Goal: Transaction & Acquisition: Book appointment/travel/reservation

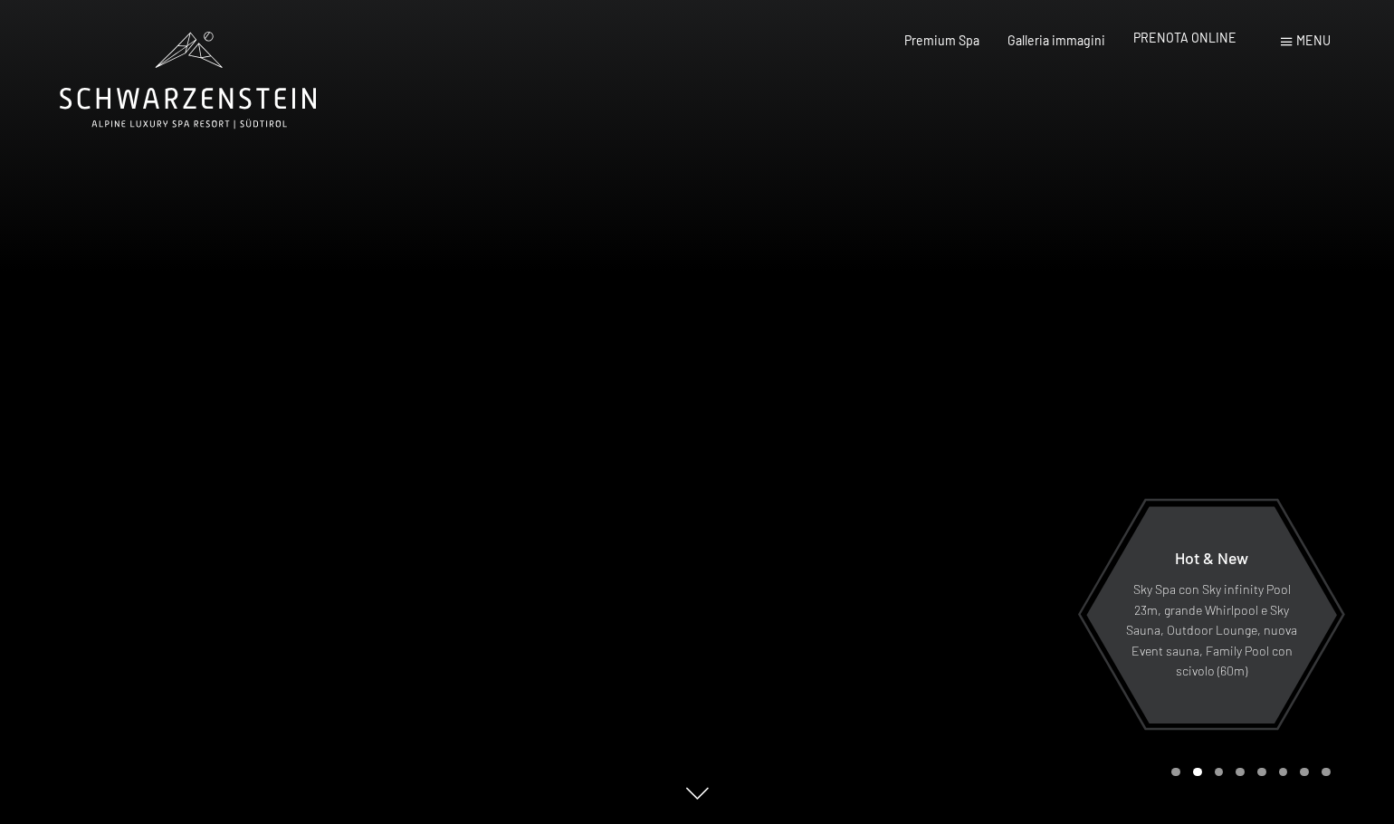
click at [1175, 41] on span "PRENOTA ONLINE" at bounding box center [1184, 37] width 103 height 15
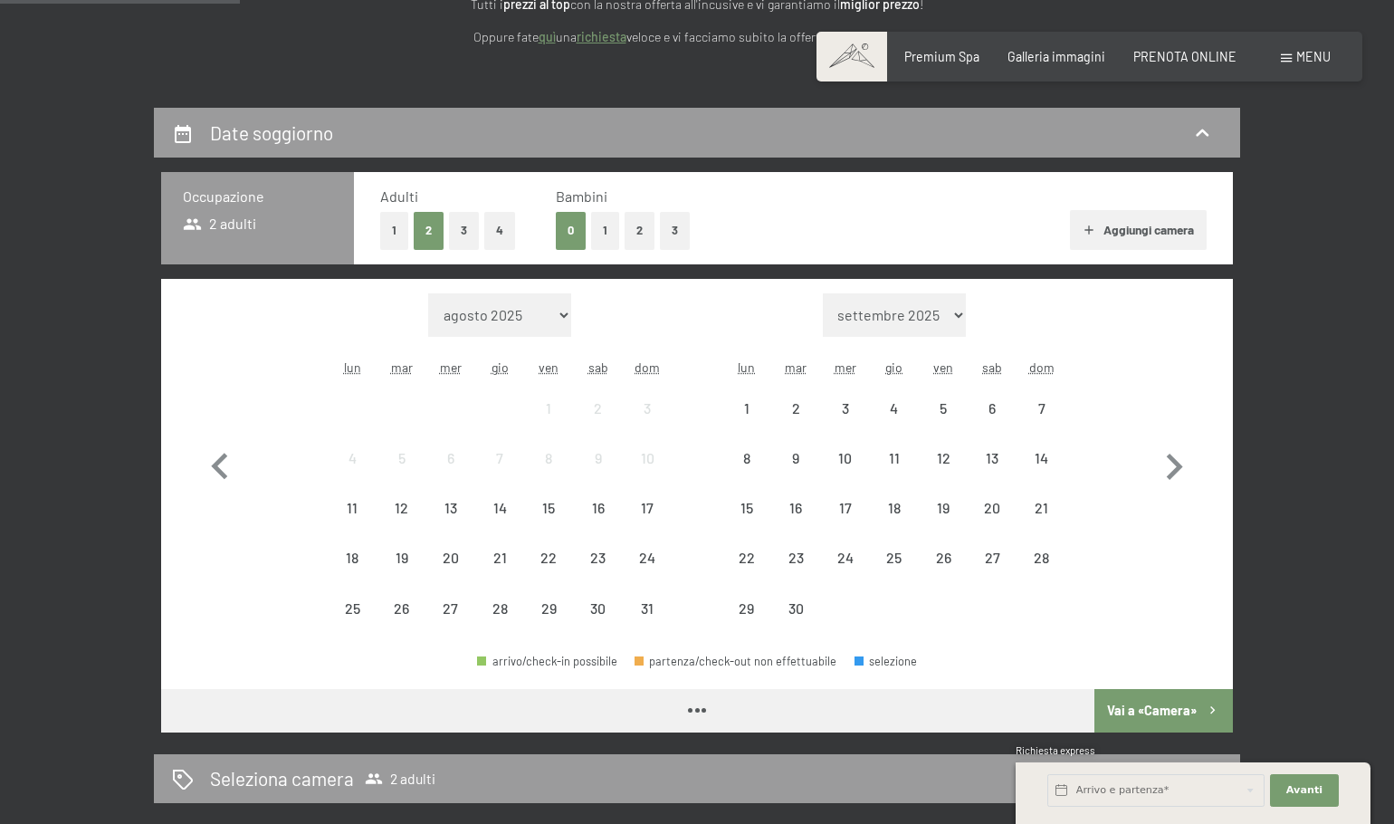
scroll to position [301, 0]
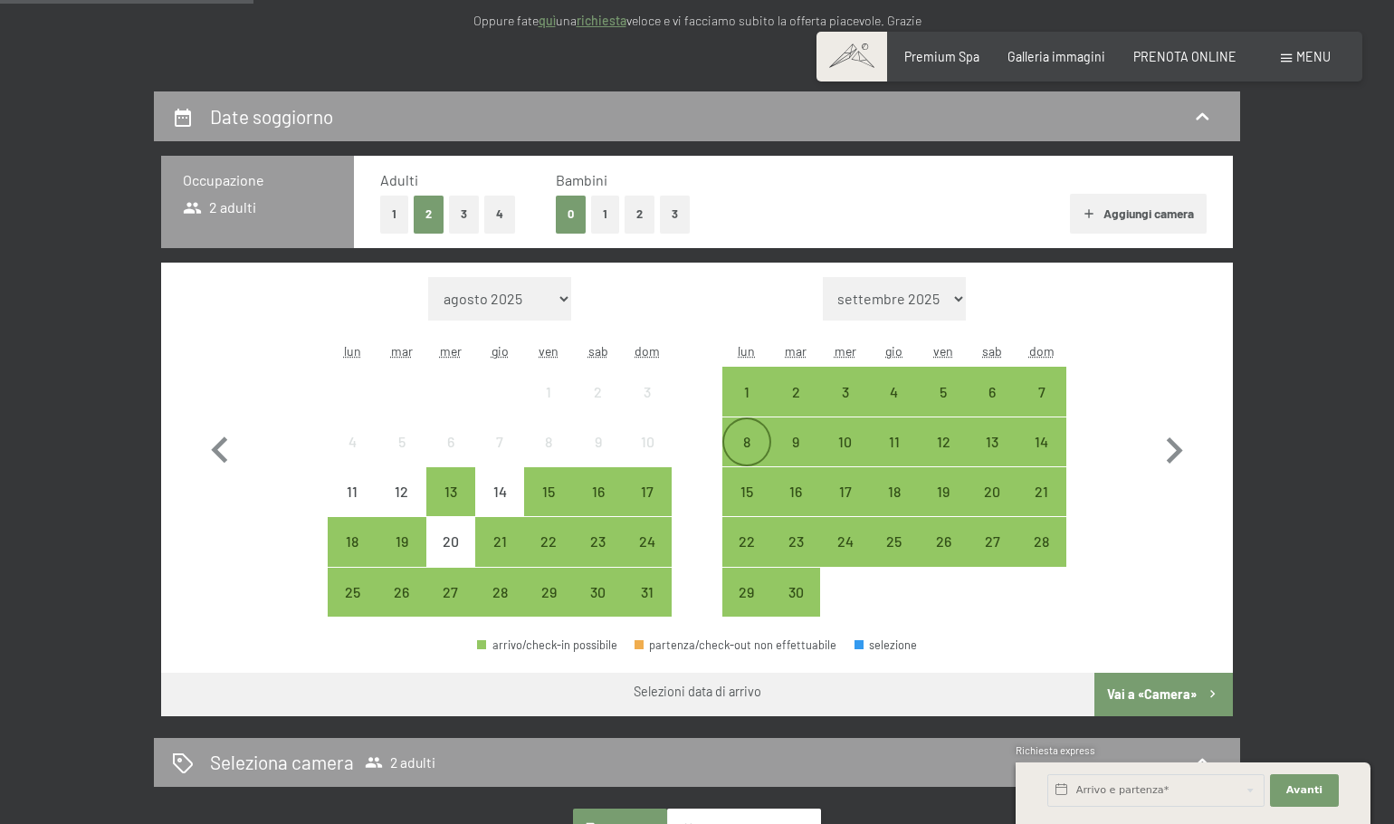
click at [731, 445] on div "8" at bounding box center [746, 457] width 45 height 45
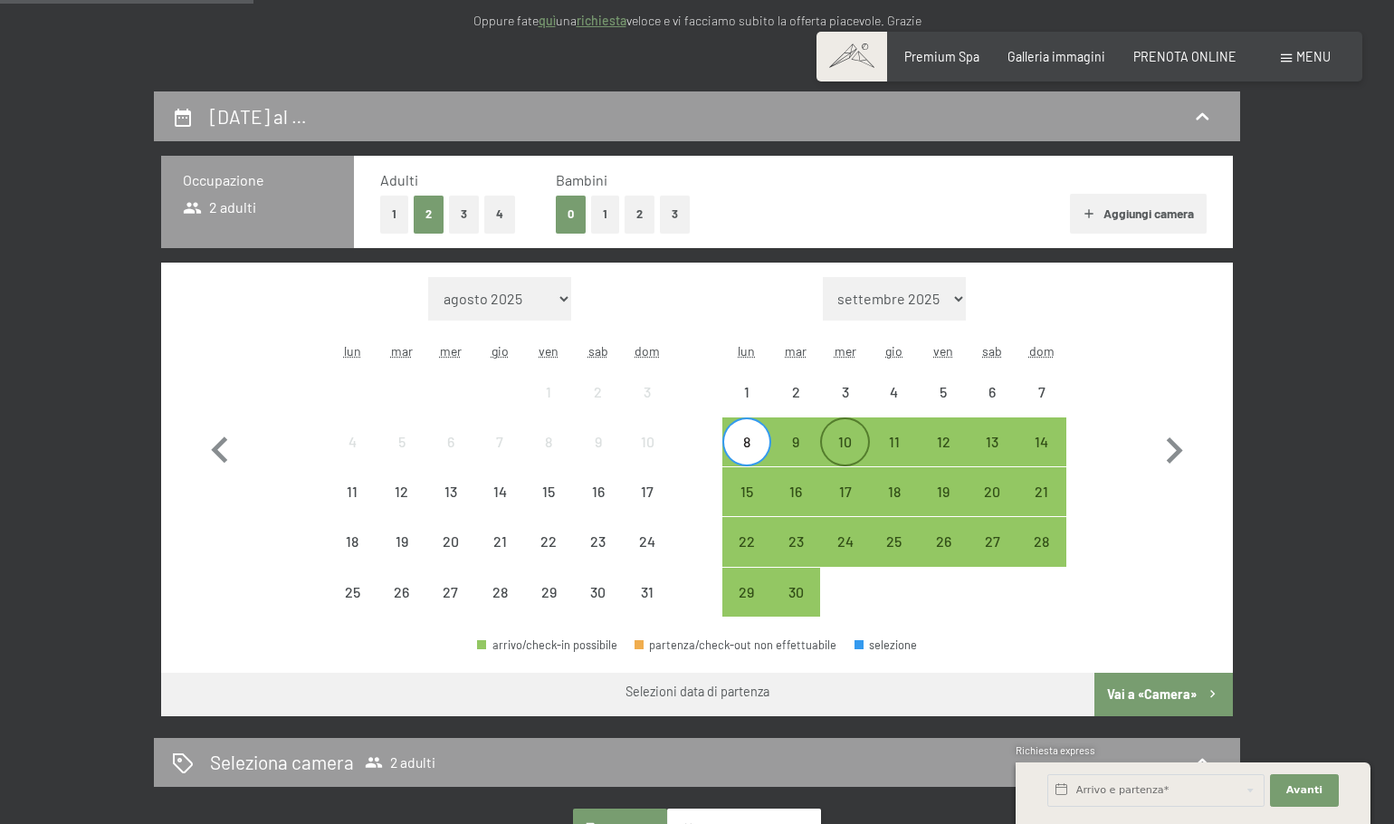
click at [844, 437] on div "10" at bounding box center [844, 457] width 45 height 45
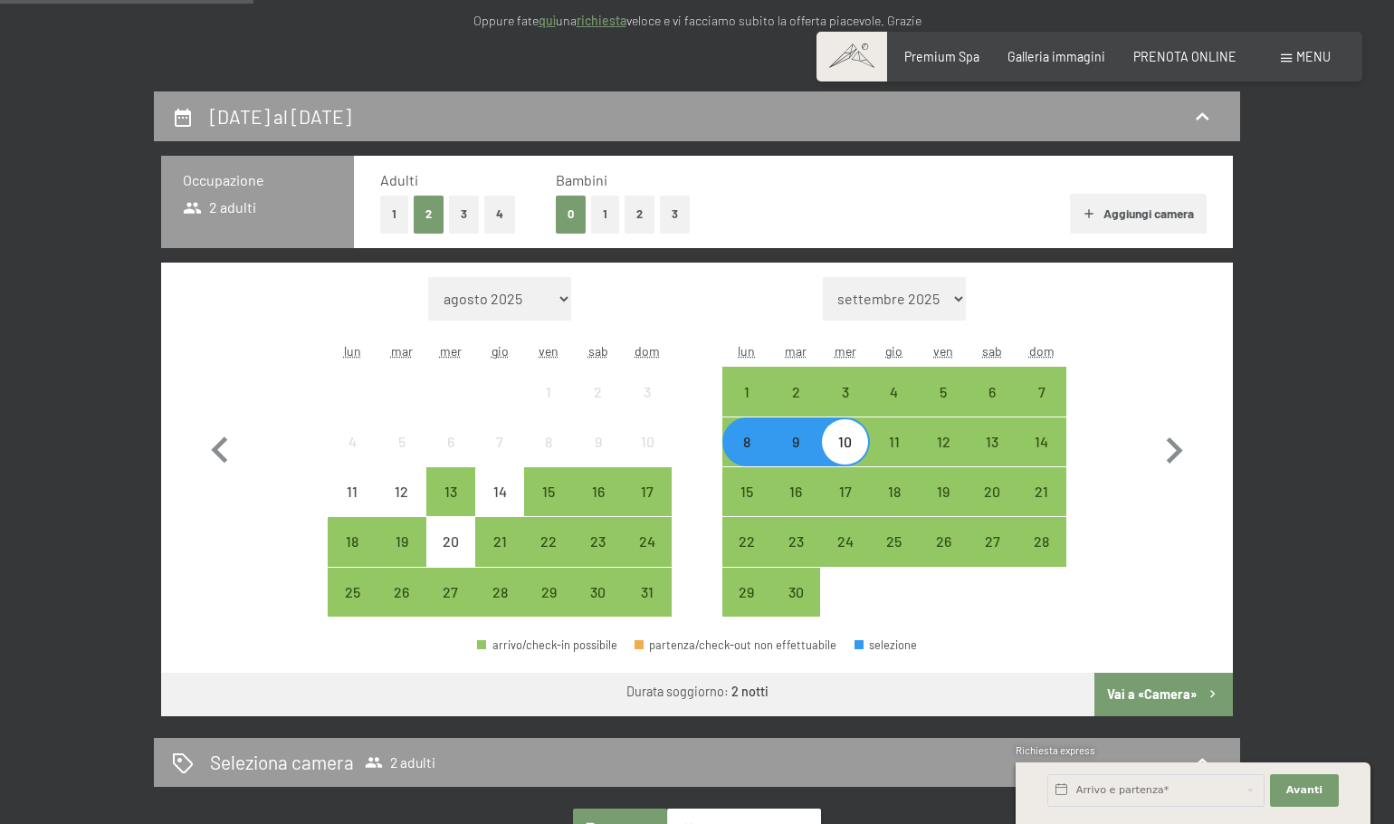
click at [1107, 202] on button "Aggiungi camera" at bounding box center [1138, 214] width 137 height 40
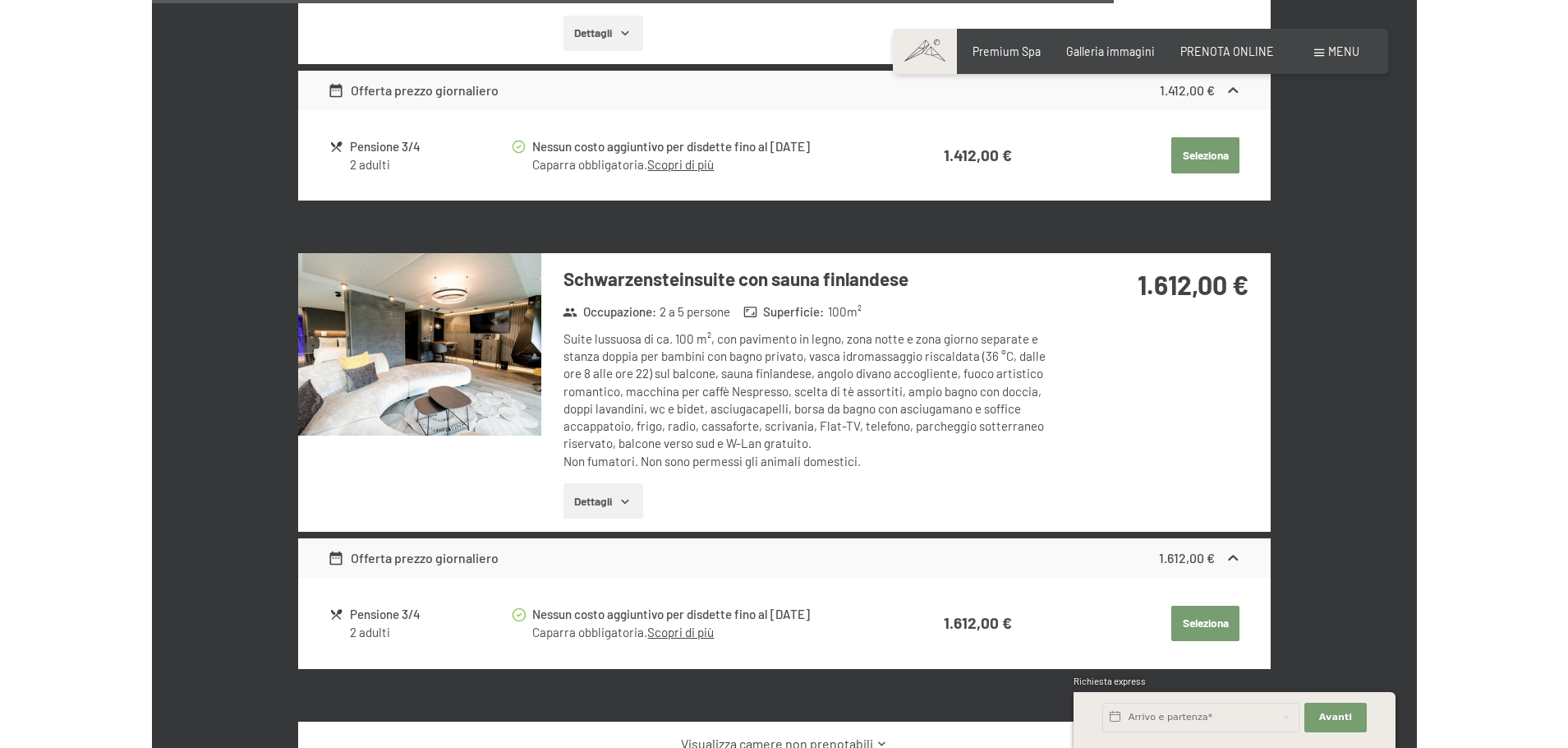
scroll to position [4109, 0]
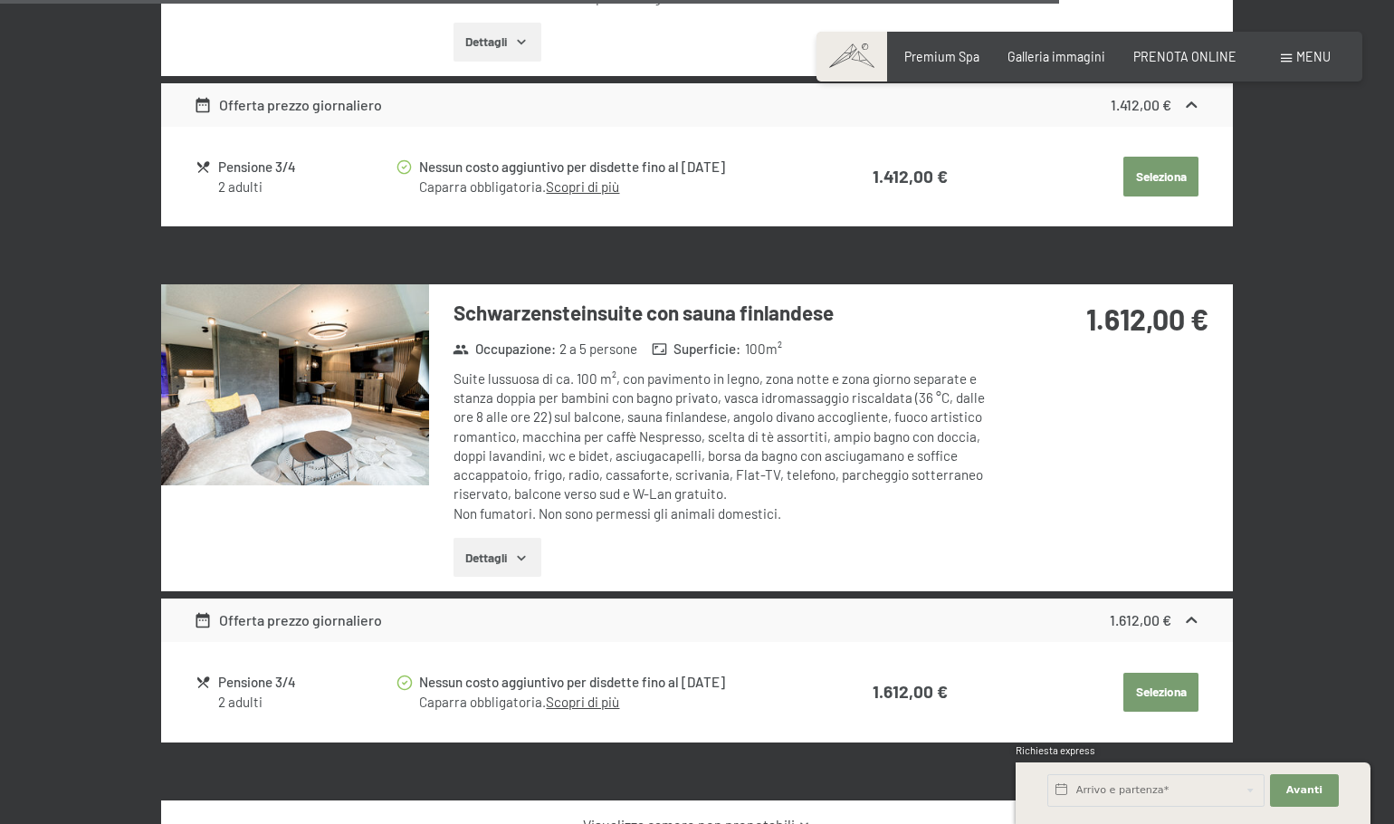
click at [314, 384] on img at bounding box center [295, 384] width 268 height 201
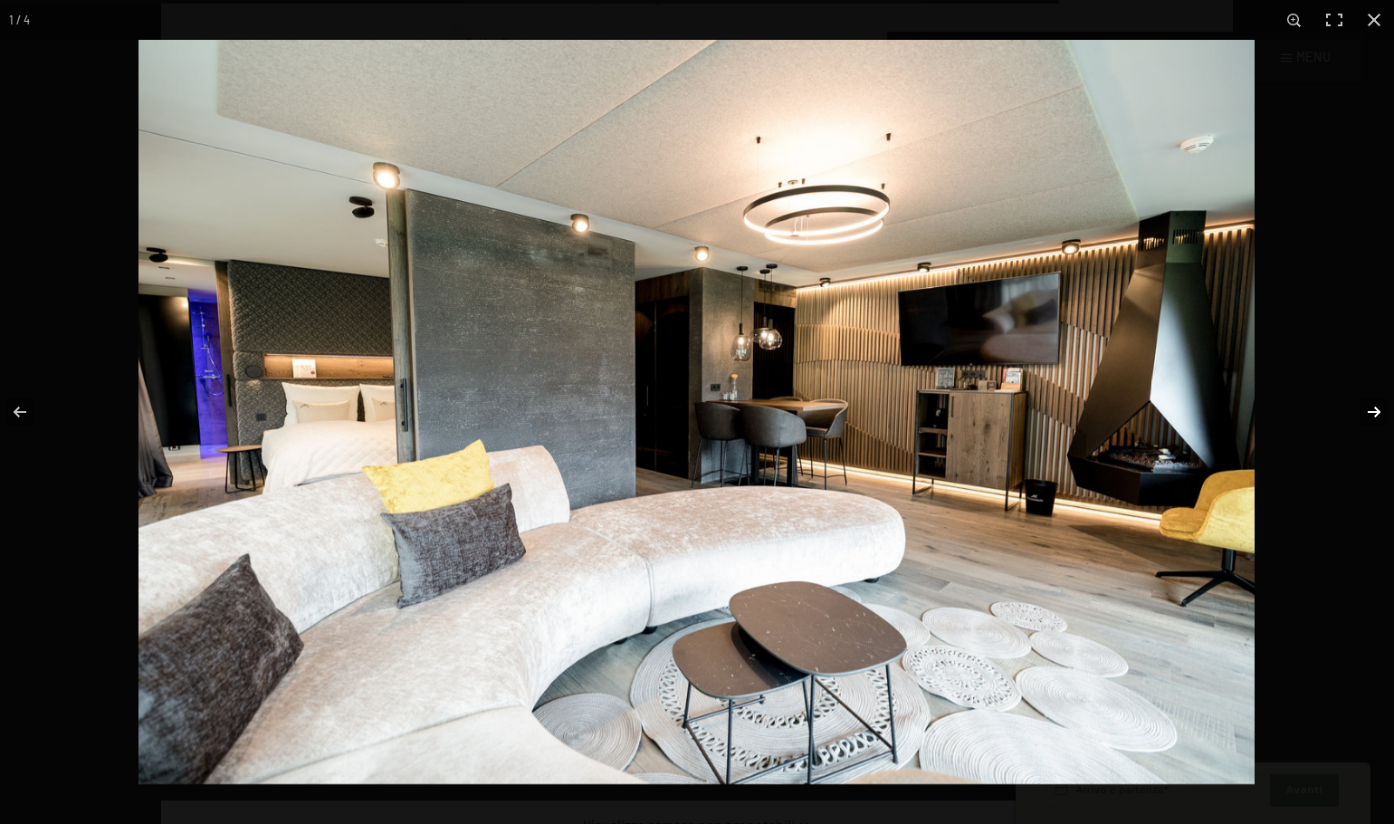
click at [1381, 414] on button "button" at bounding box center [1362, 412] width 63 height 91
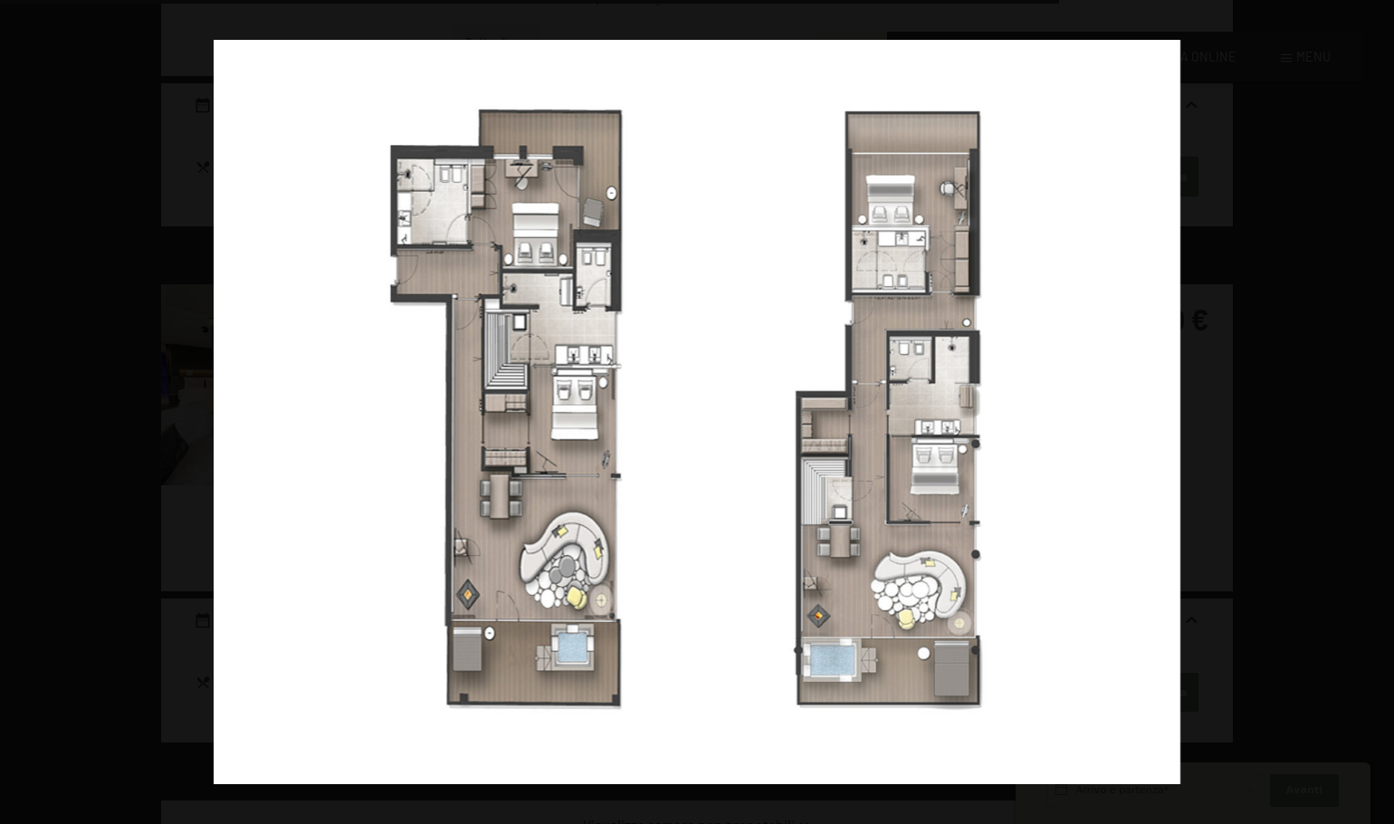
click at [1381, 414] on button "button" at bounding box center [1362, 412] width 63 height 91
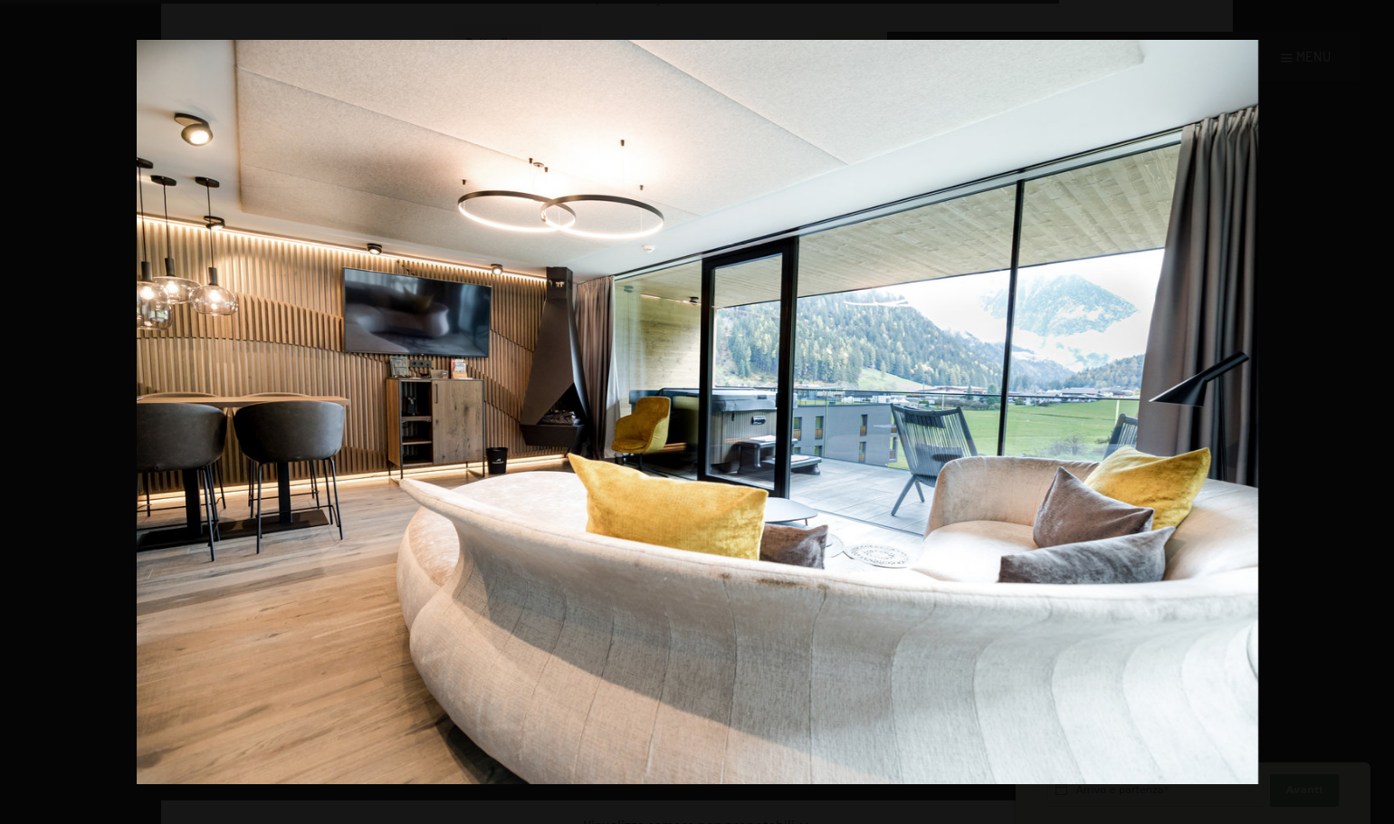
click at [1381, 414] on button "button" at bounding box center [1362, 412] width 63 height 91
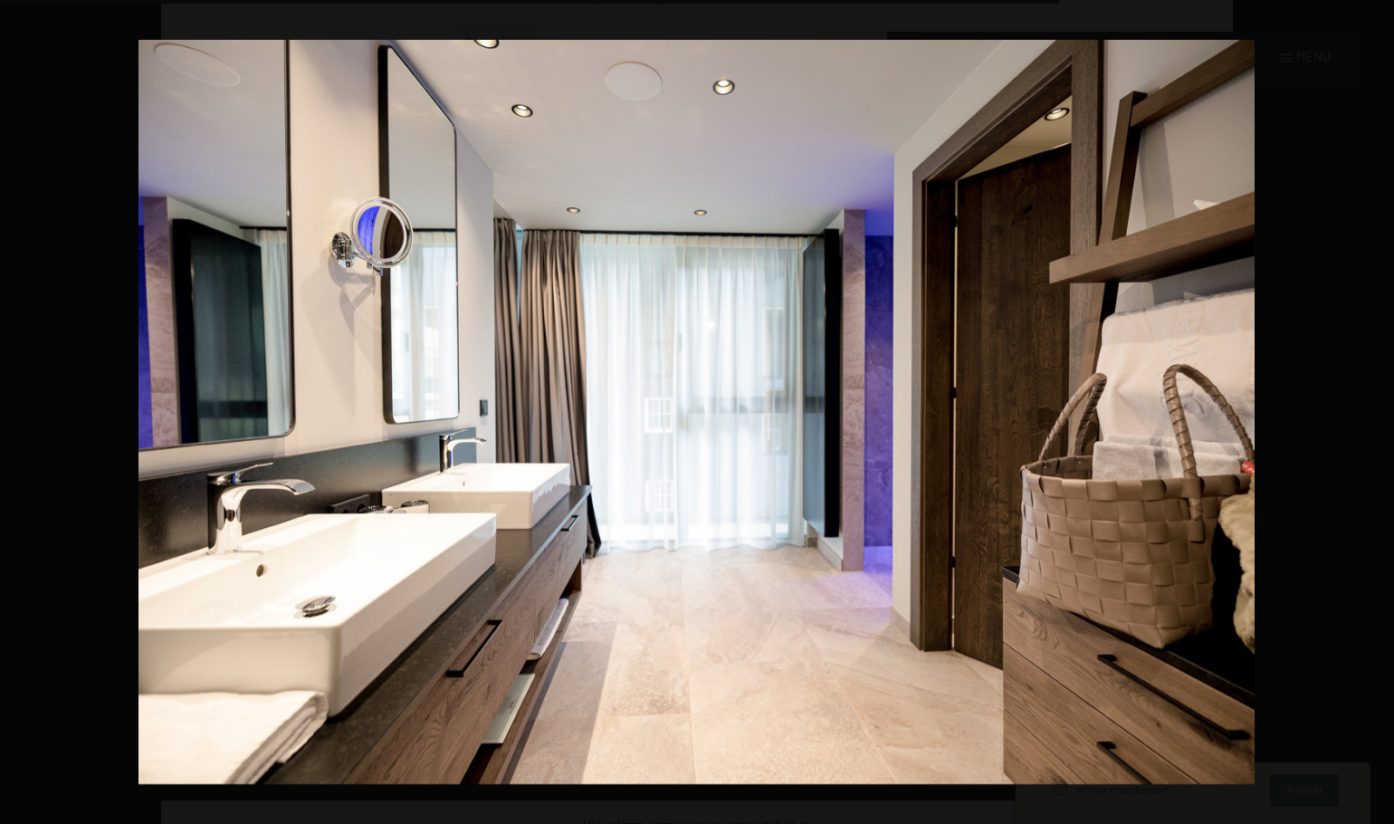
click at [1381, 414] on button "button" at bounding box center [1362, 412] width 63 height 91
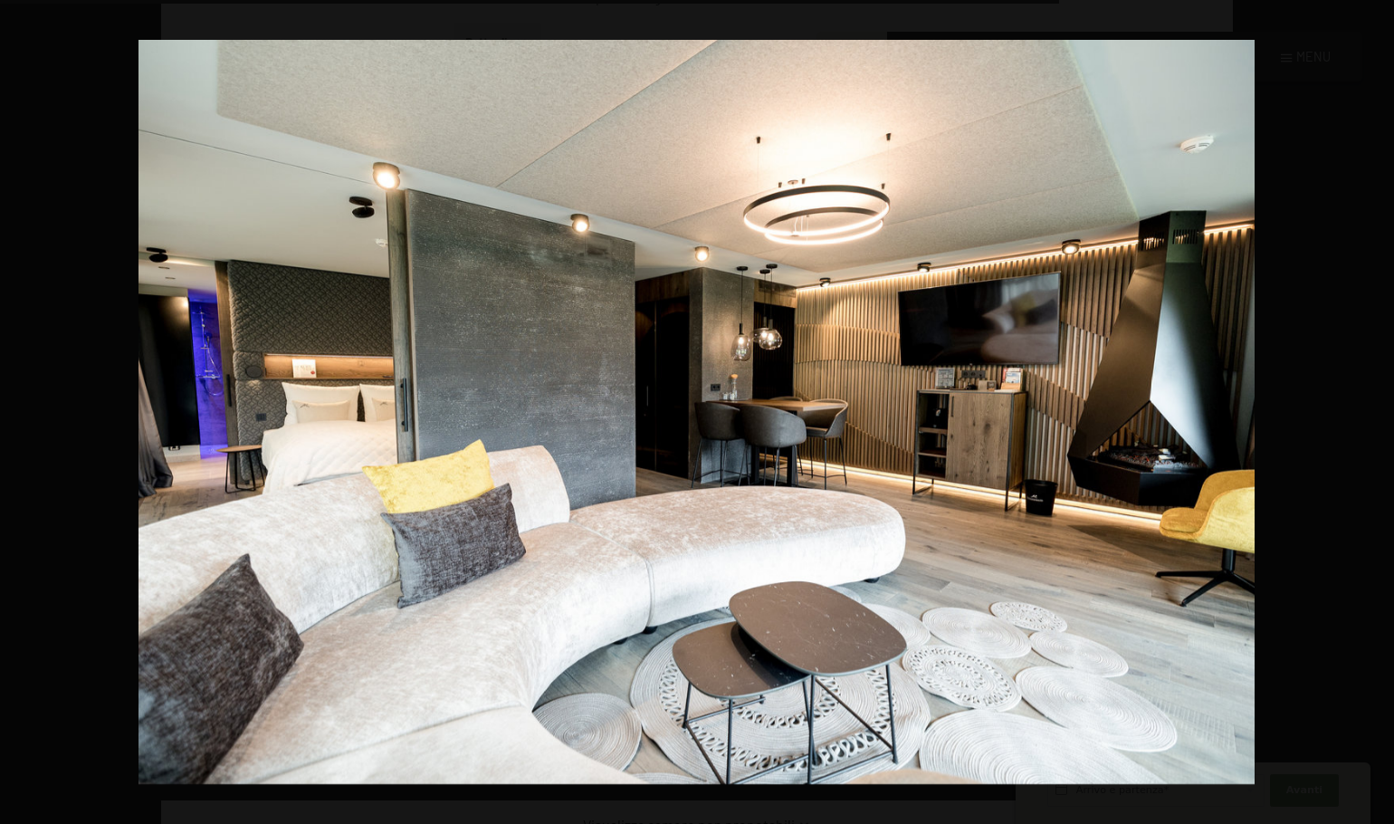
click at [1381, 414] on button "button" at bounding box center [1362, 412] width 63 height 91
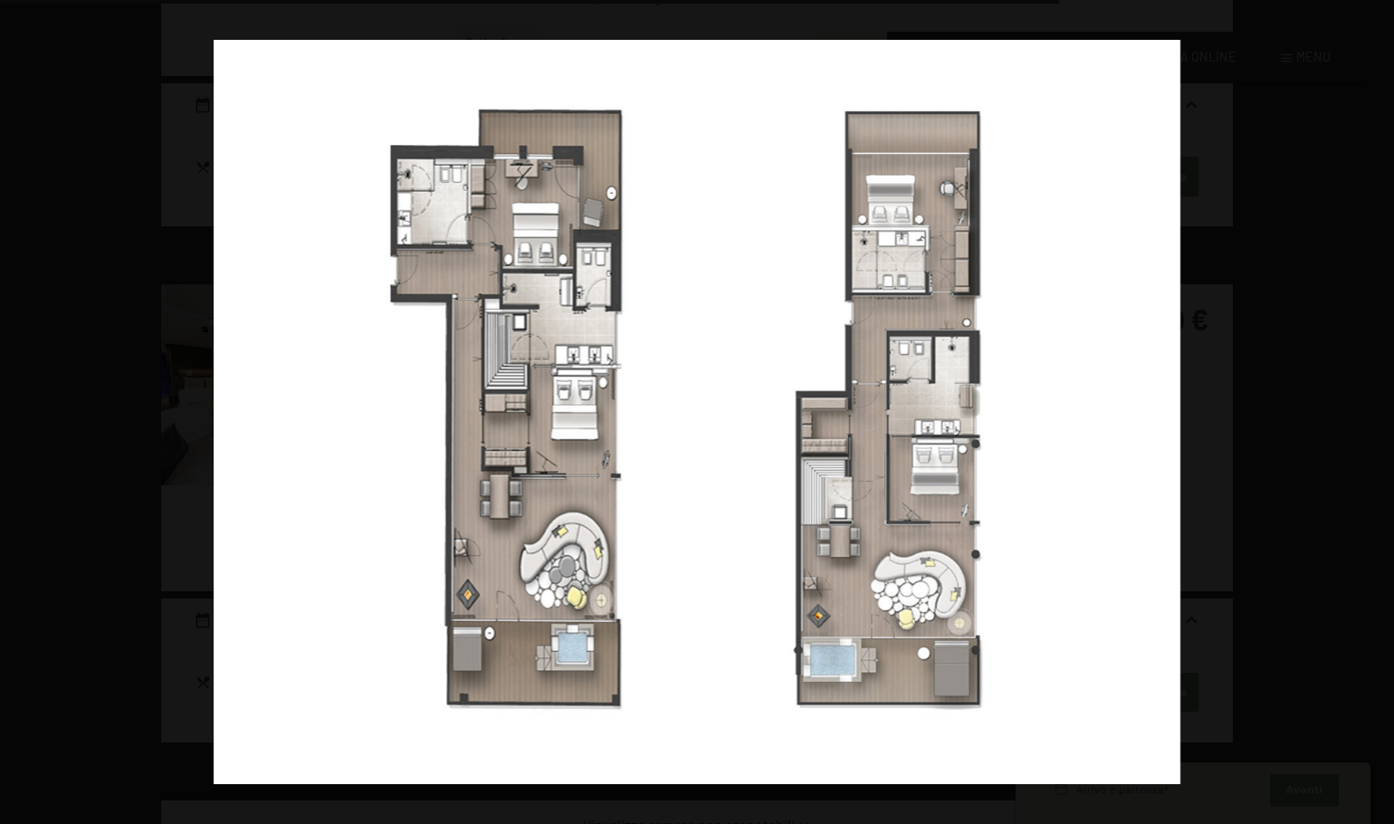
click at [1381, 414] on button "button" at bounding box center [1362, 412] width 63 height 91
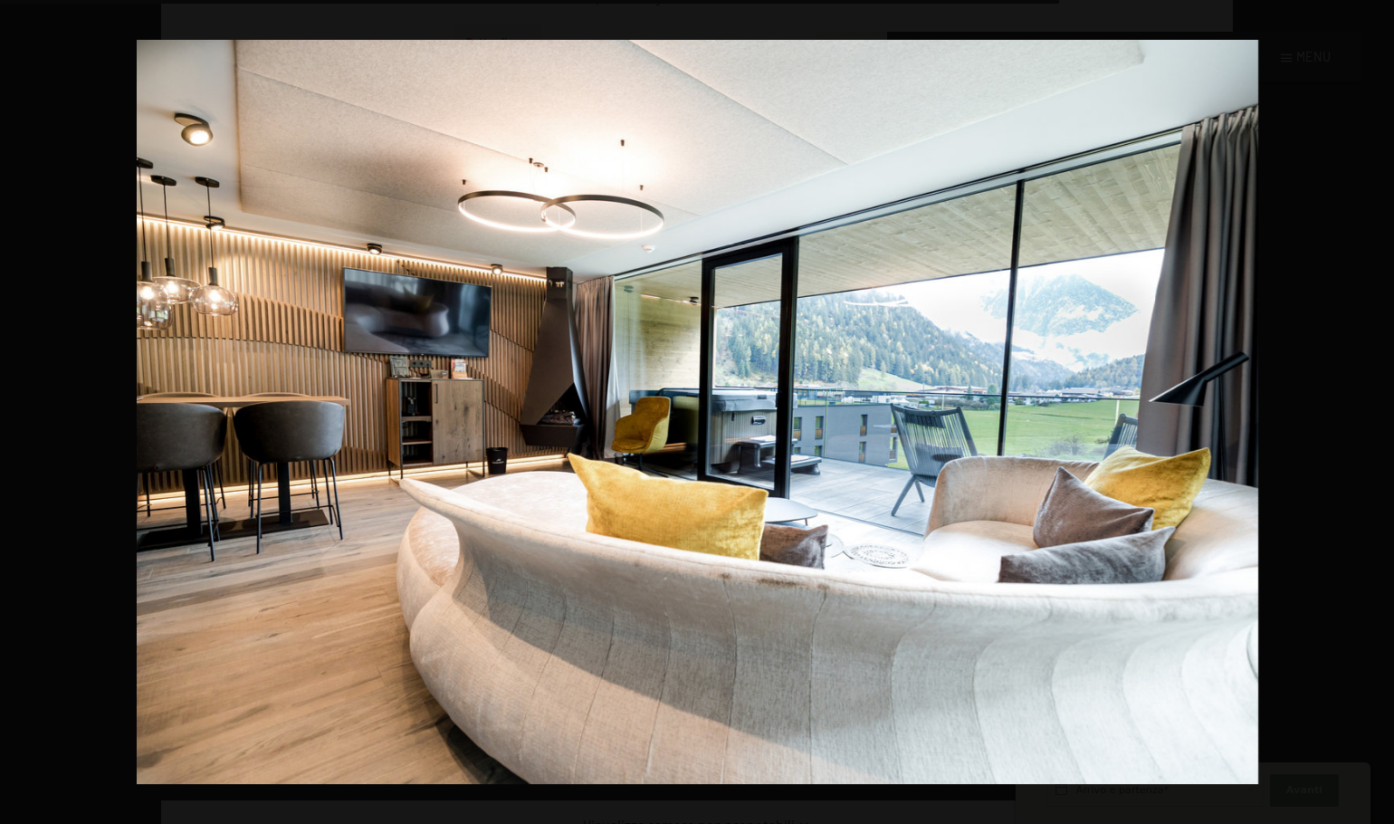
click at [1378, 411] on button "button" at bounding box center [1362, 412] width 63 height 91
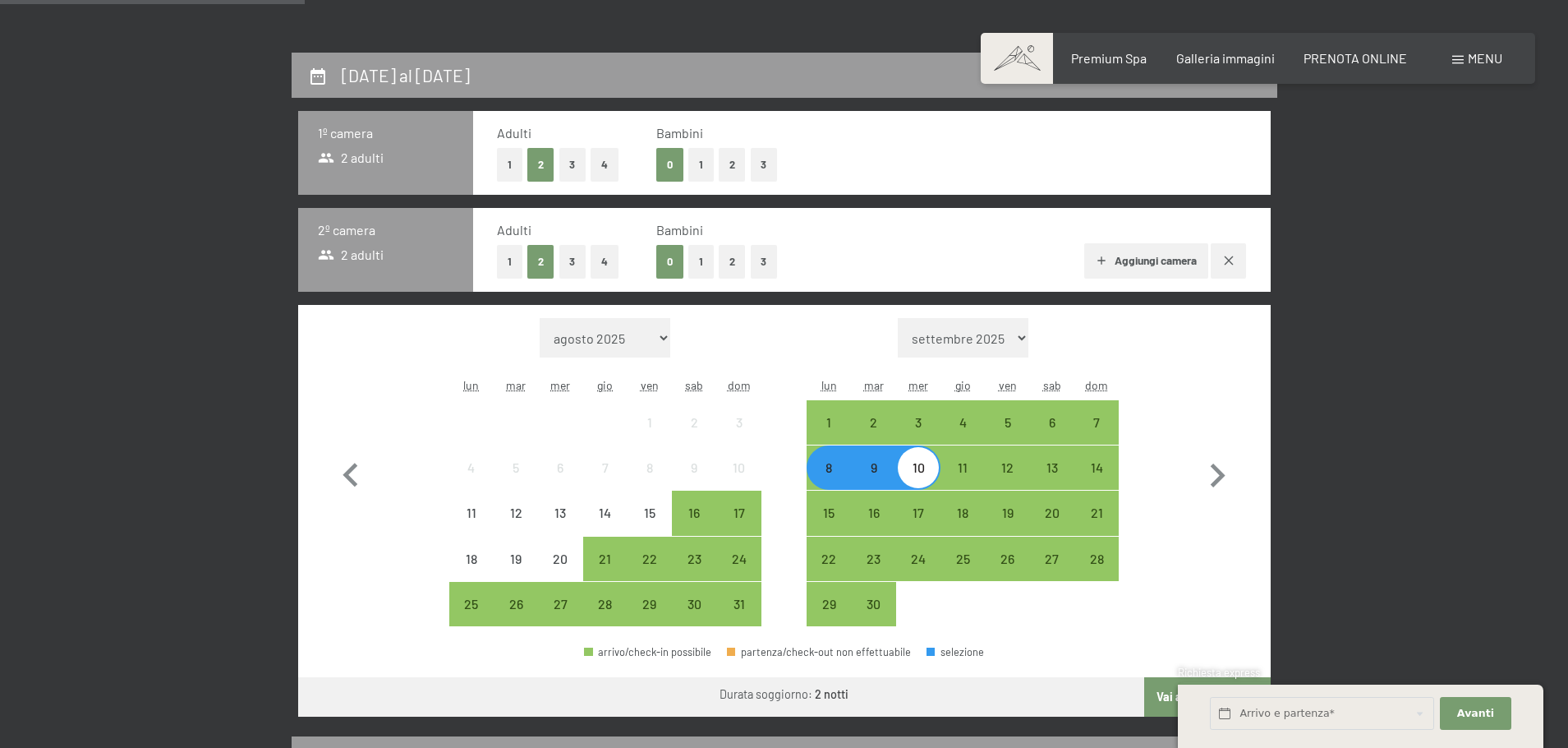
scroll to position [0, 0]
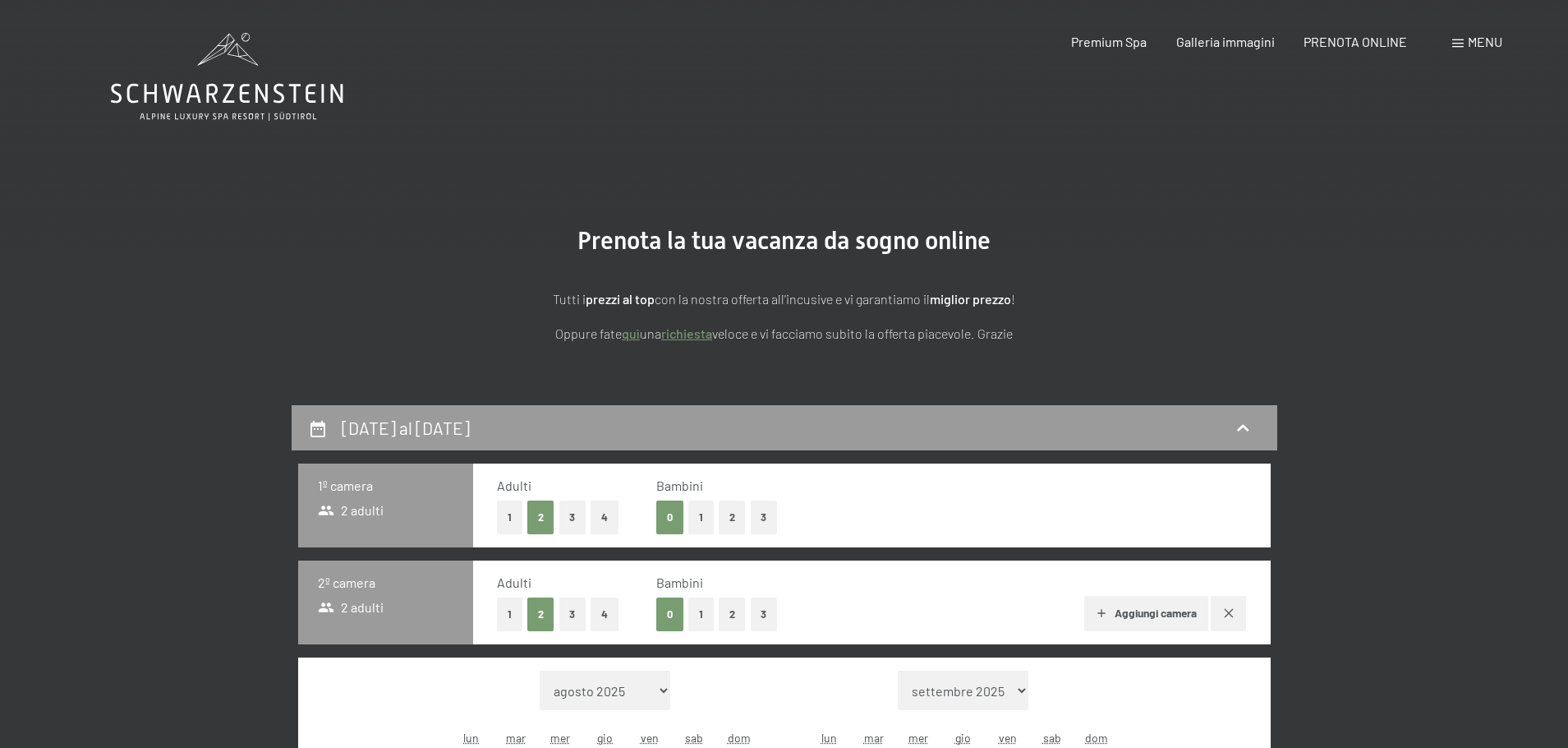
click at [1264, 51] on div "Prenotazione Richiesta Premium Spa Galleria immagini PRENOTA ONLINE Menu DE IT …" at bounding box center [1258, 42] width 489 height 18
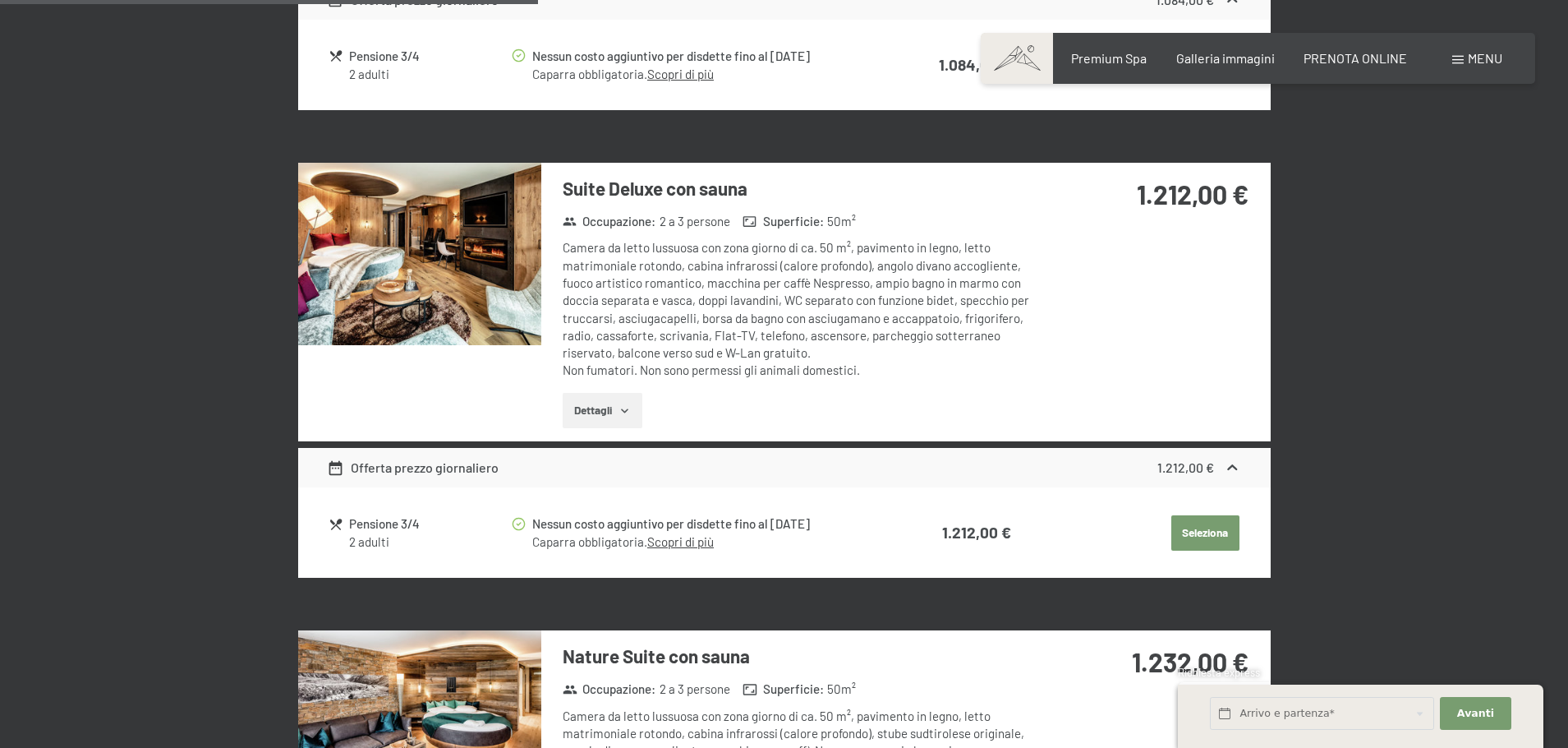
scroll to position [1917, 0]
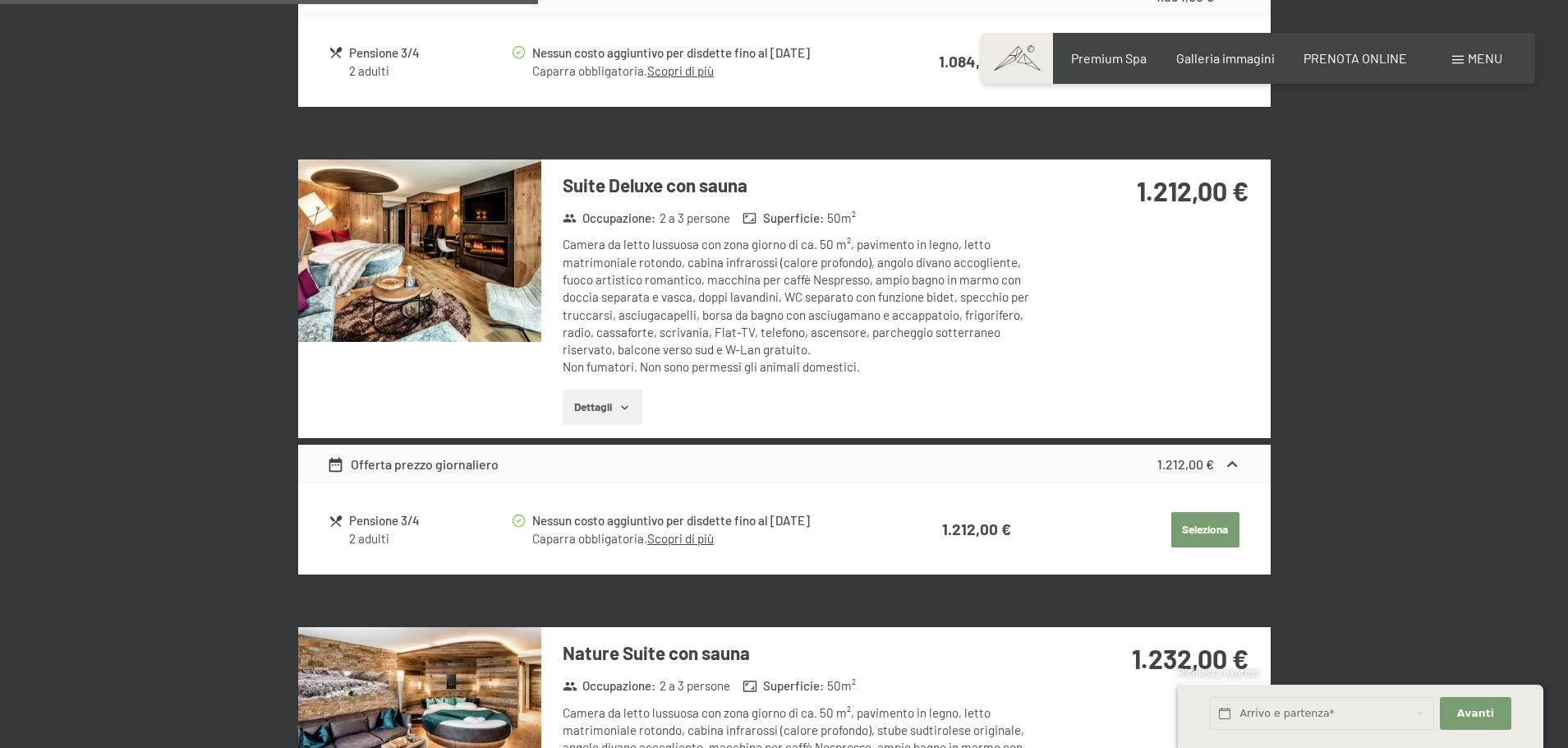
click at [464, 293] on img at bounding box center [420, 251] width 243 height 182
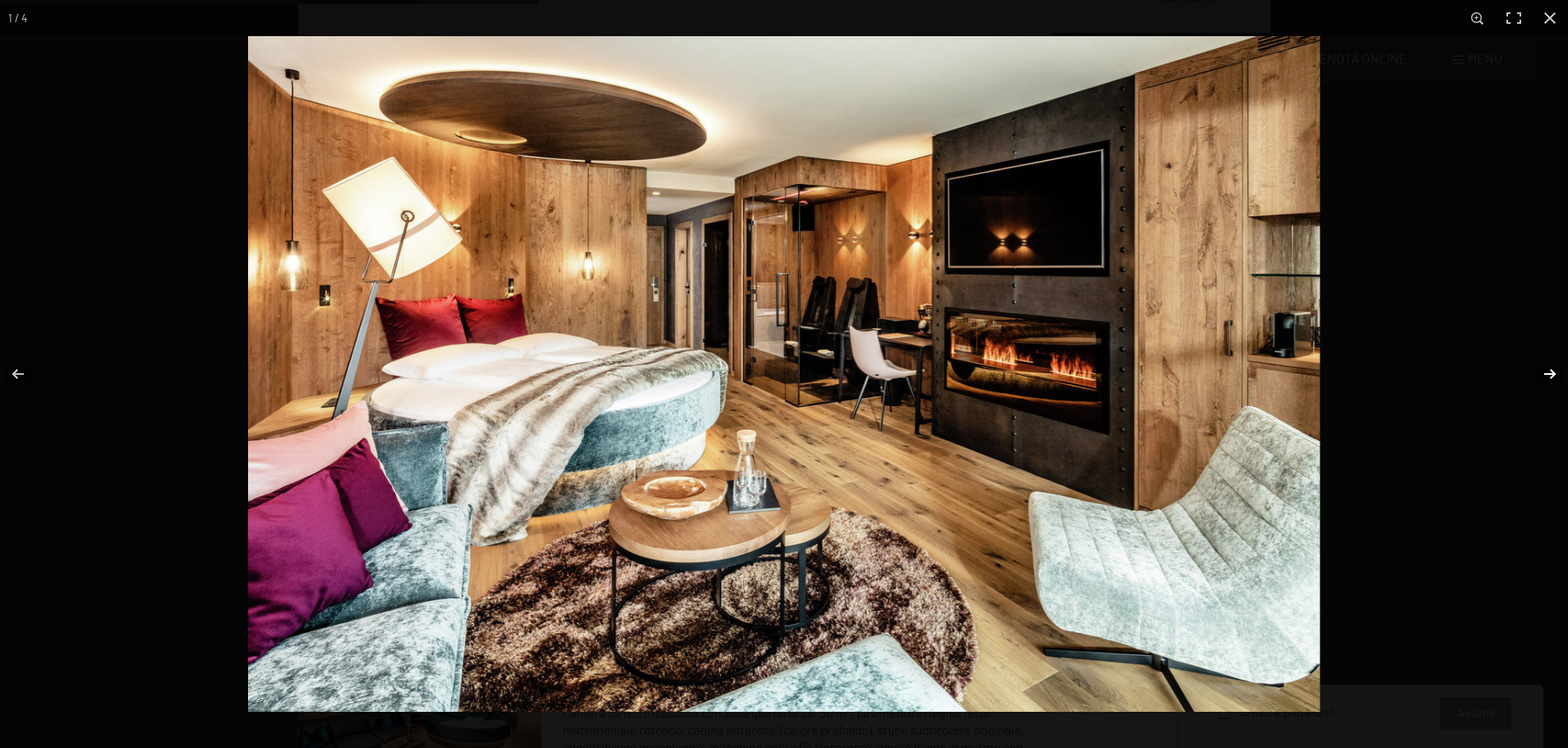
click at [1264, 383] on button "button" at bounding box center [1539, 374] width 57 height 83
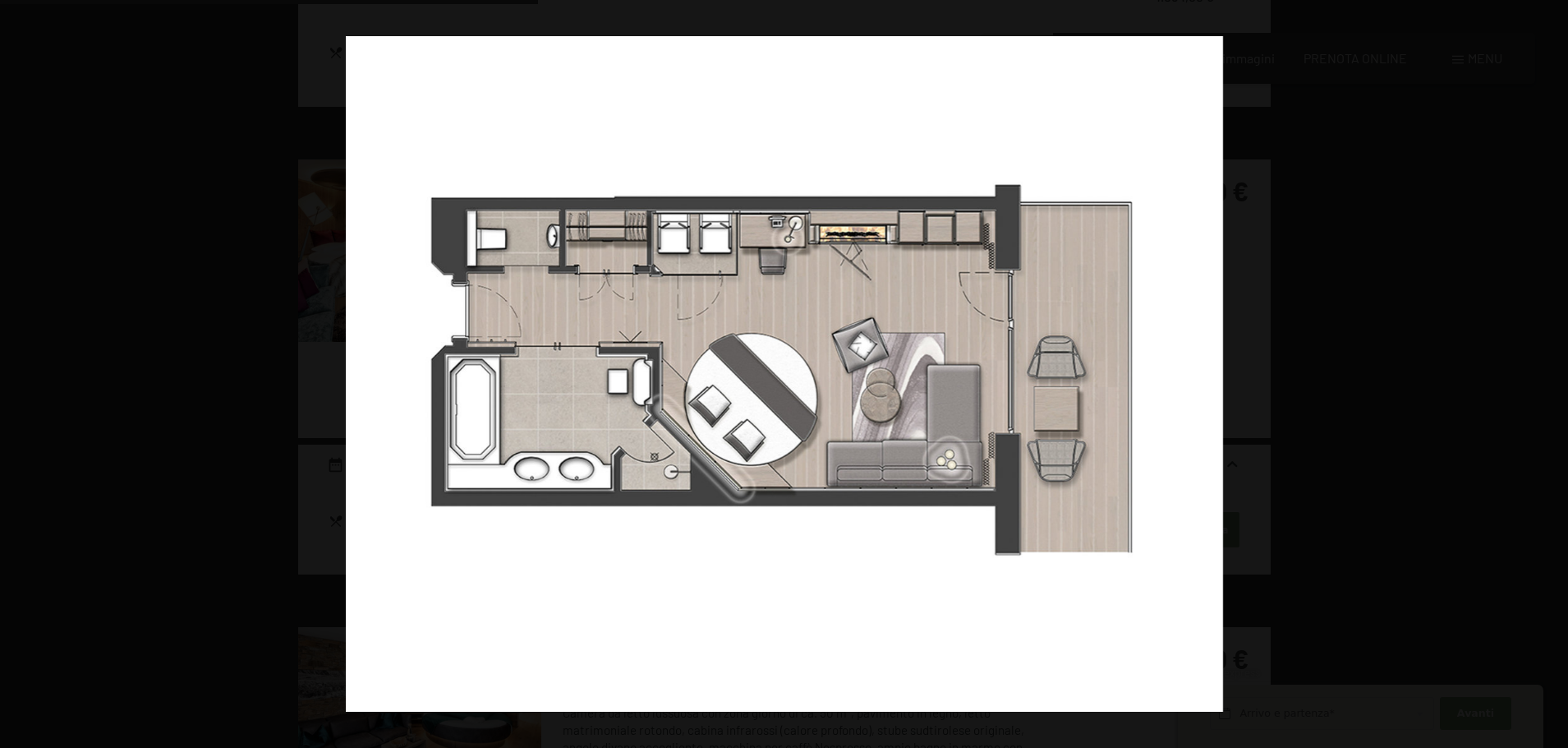
click at [1264, 383] on button "button" at bounding box center [1539, 374] width 57 height 83
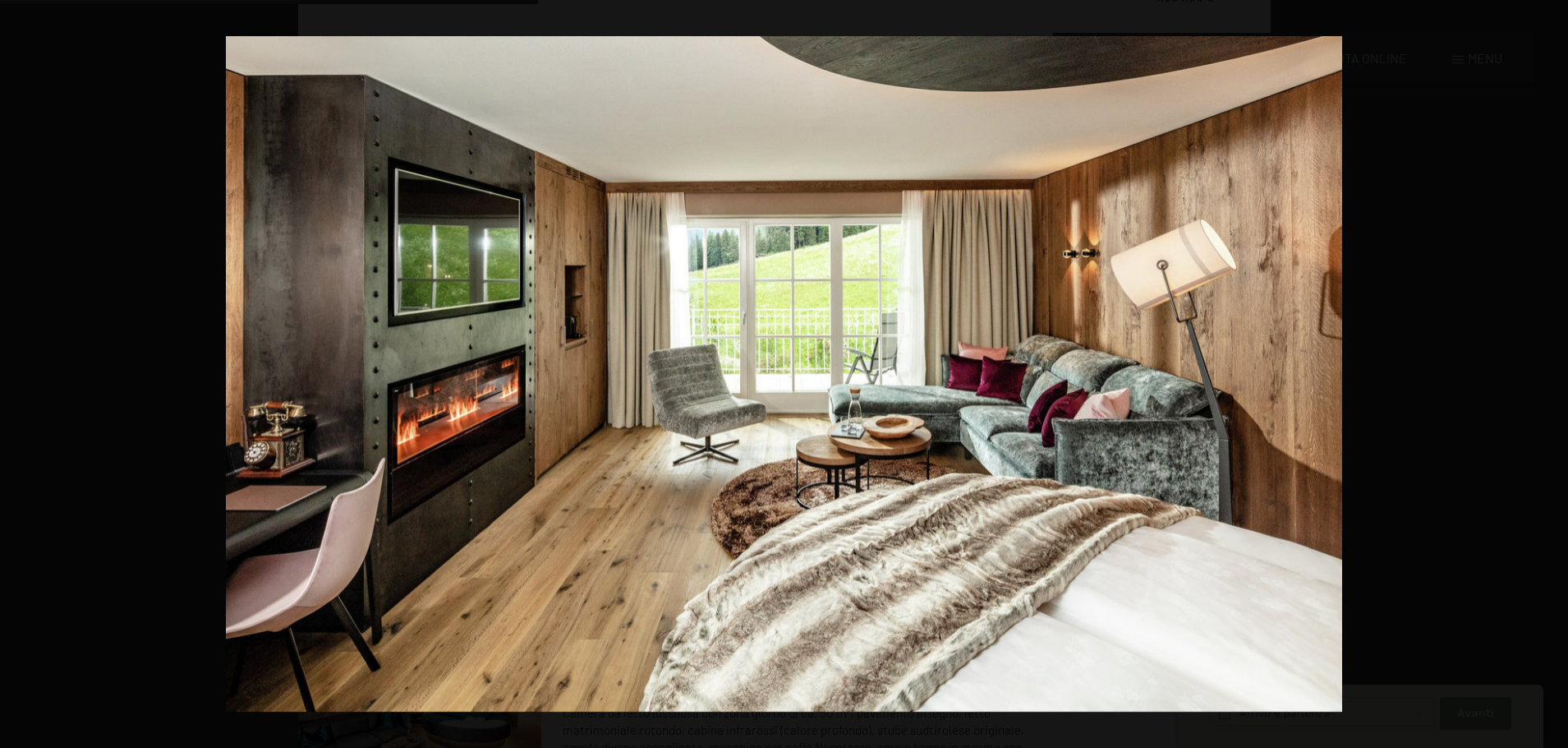
click at [1264, 383] on button "button" at bounding box center [1539, 374] width 57 height 83
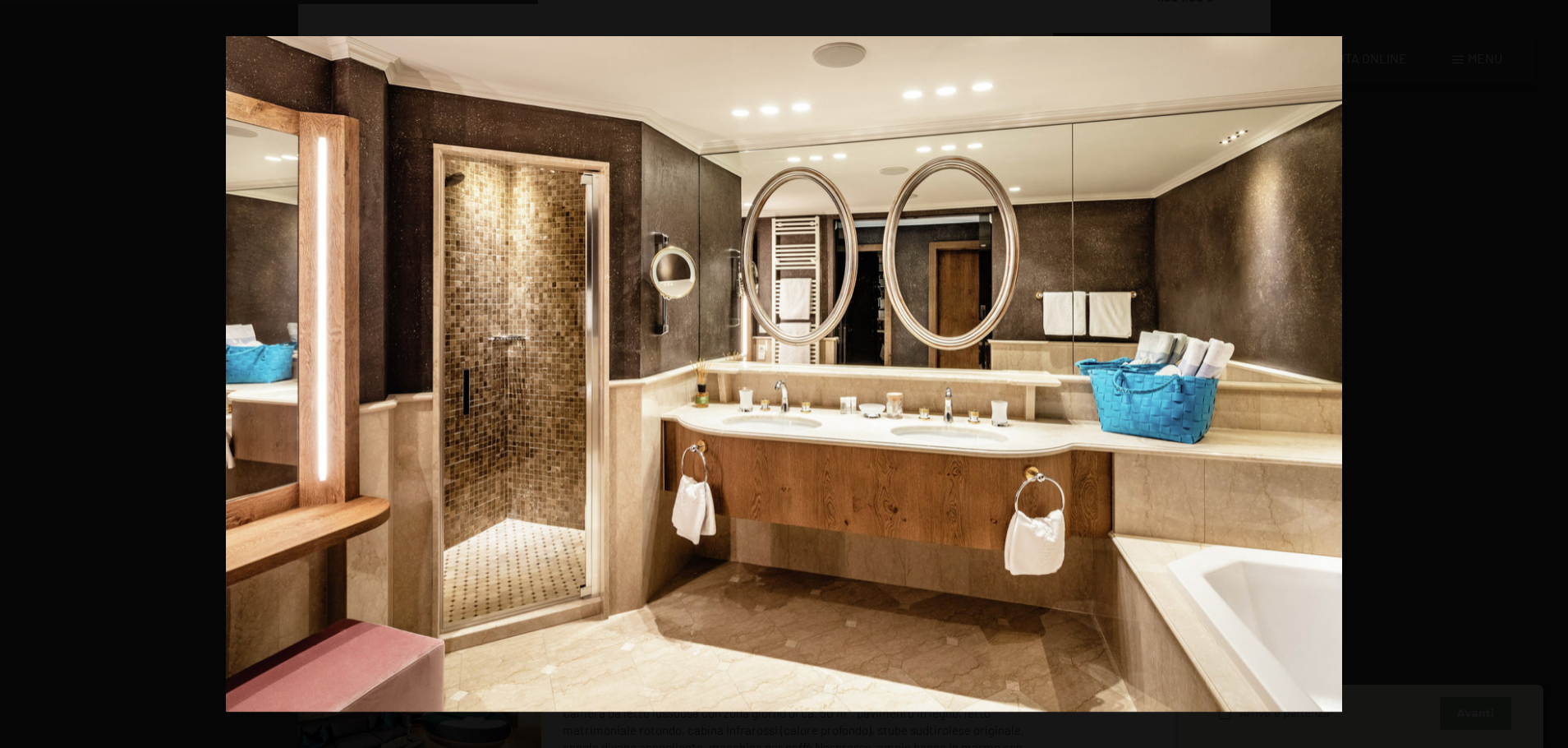
click at [1264, 383] on button "button" at bounding box center [1539, 374] width 57 height 83
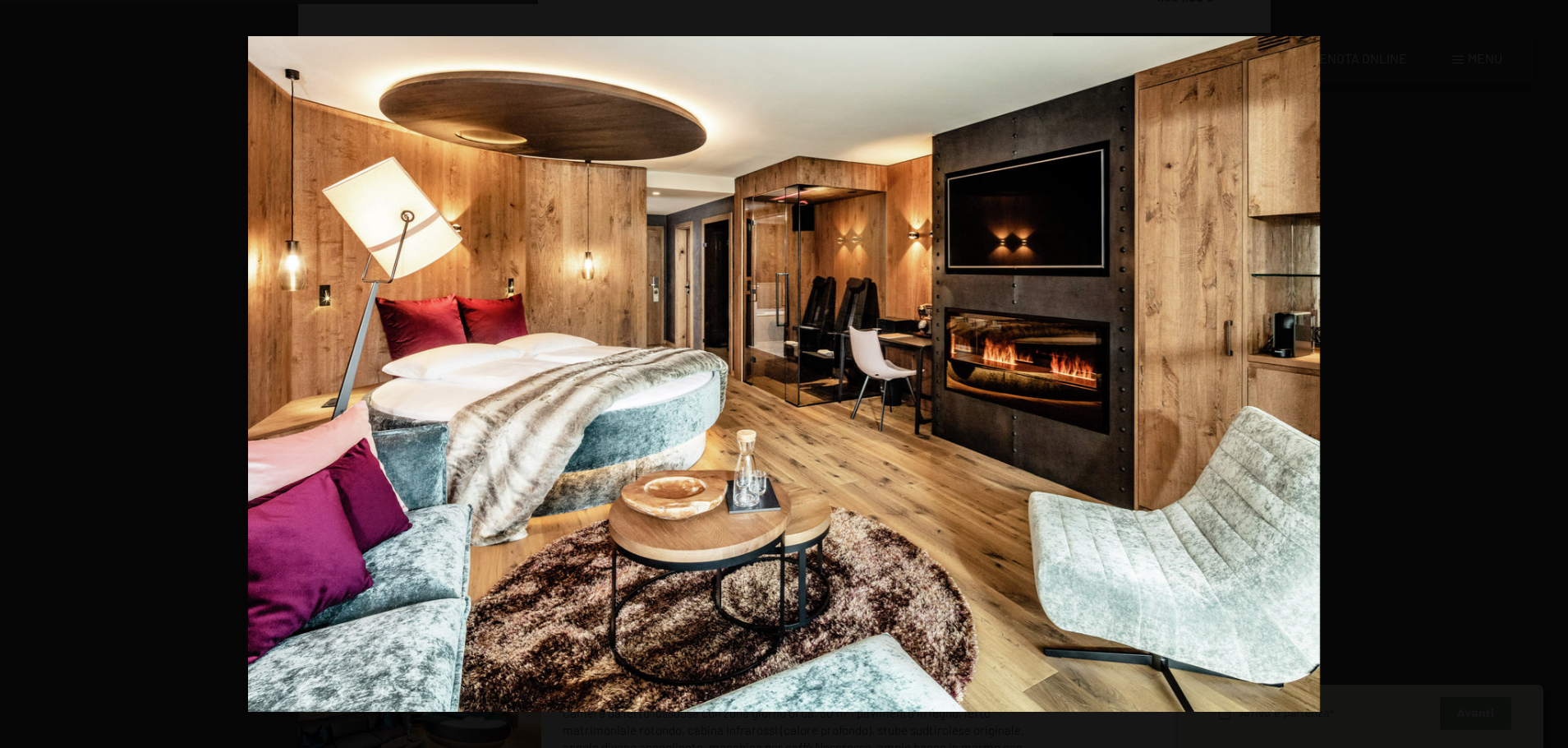
click at [1264, 383] on button "button" at bounding box center [1539, 374] width 57 height 83
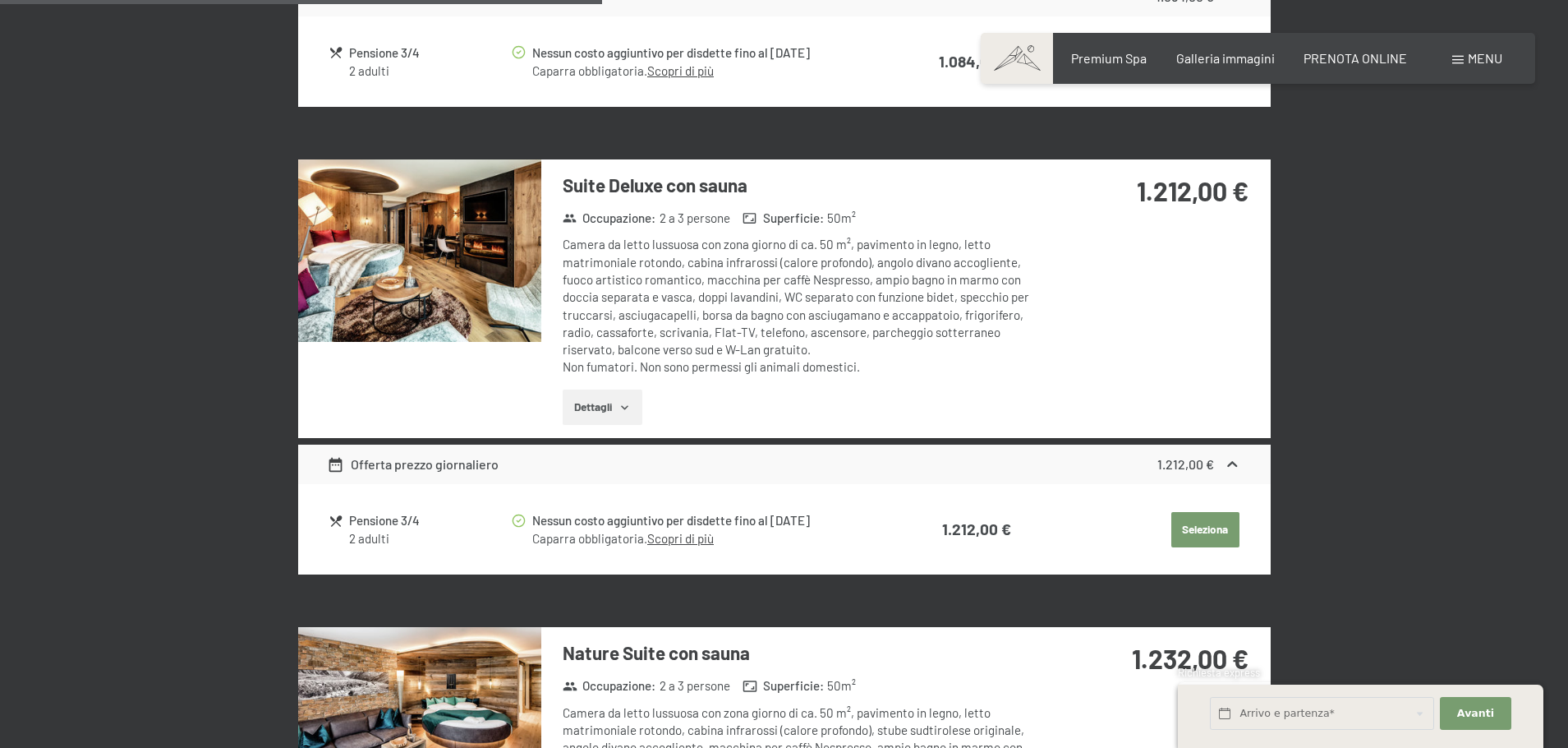
scroll to position [2191, 0]
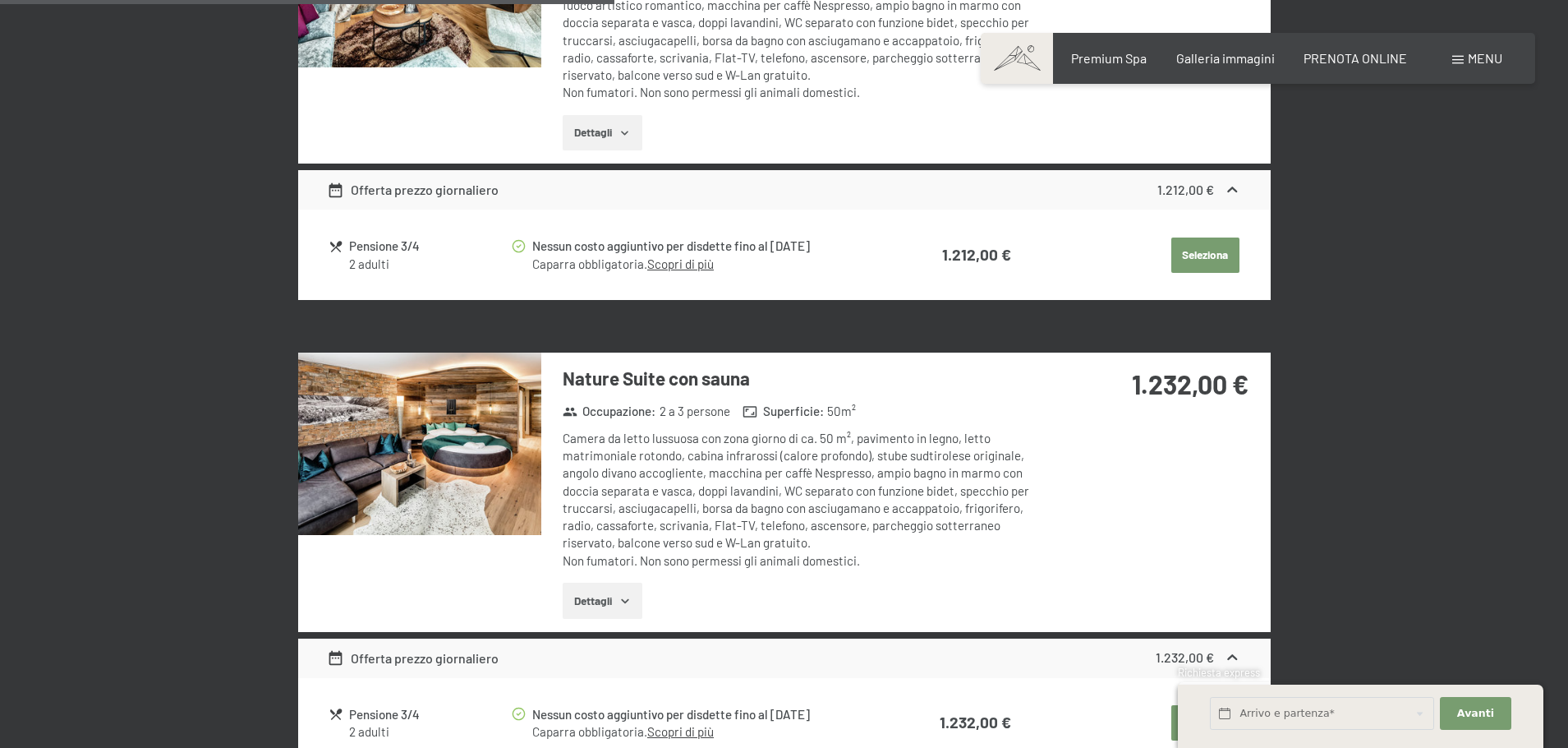
click at [632, 609] on button "Dettagli" at bounding box center [603, 601] width 80 height 36
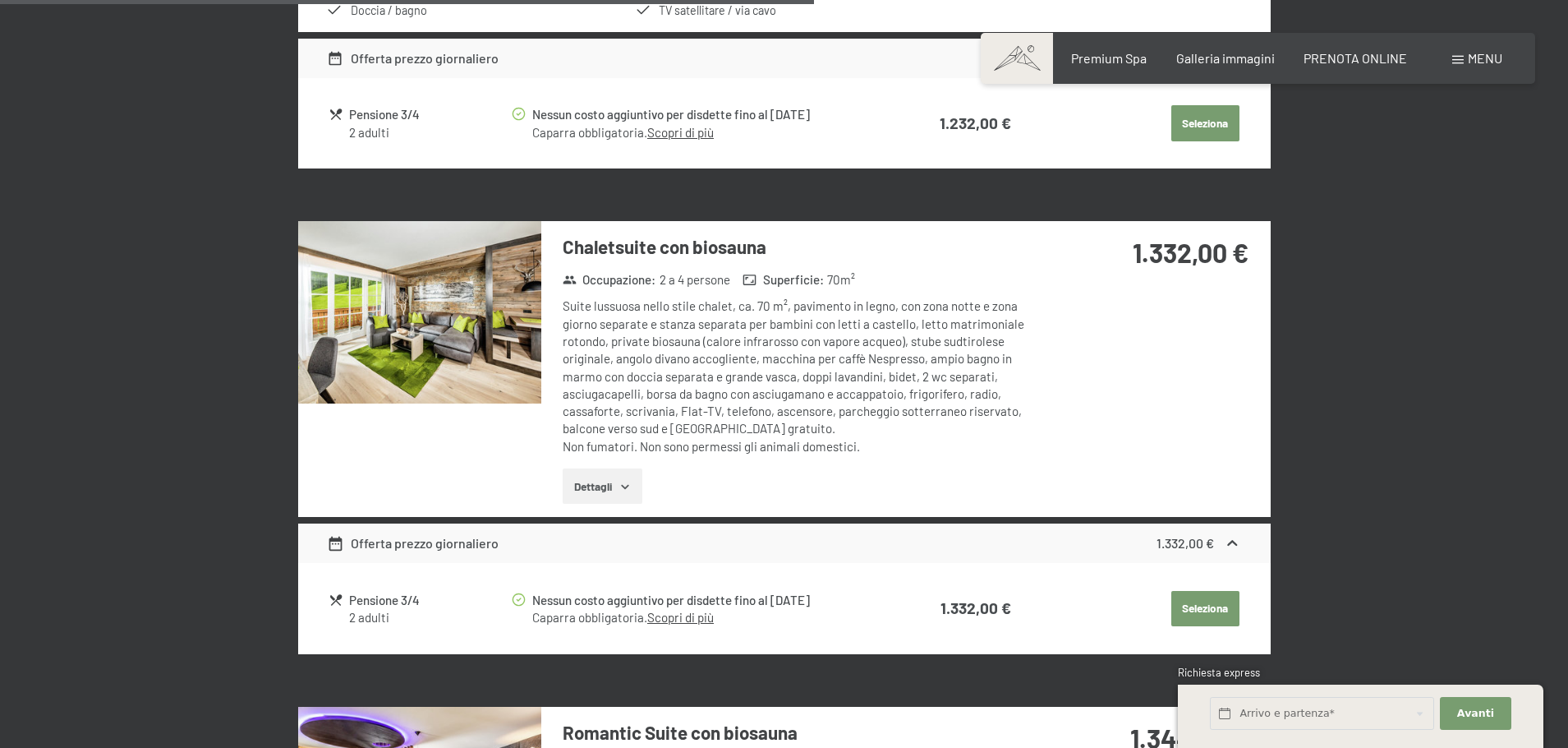
scroll to position [3014, 0]
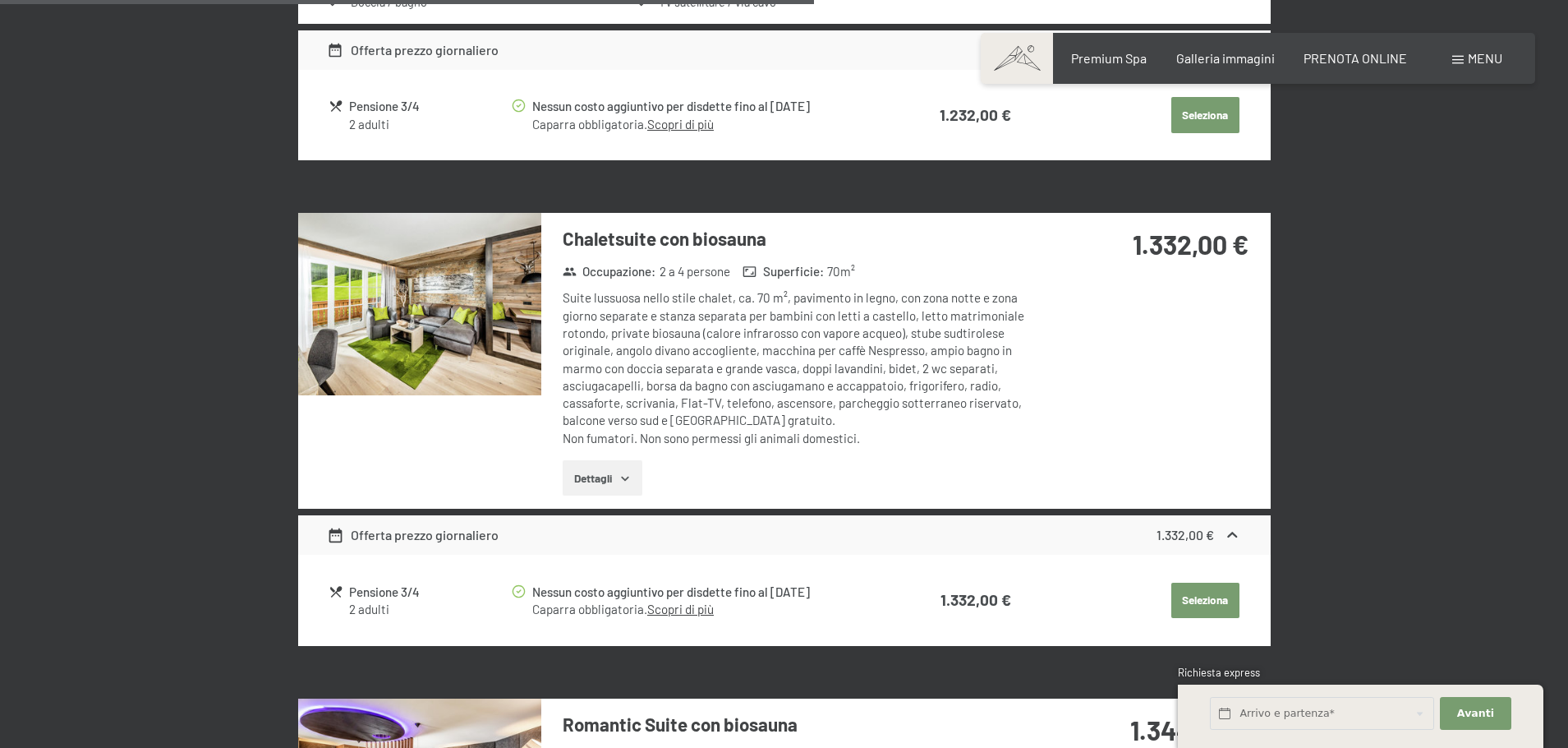
click at [618, 492] on button "Dettagli" at bounding box center [603, 478] width 80 height 36
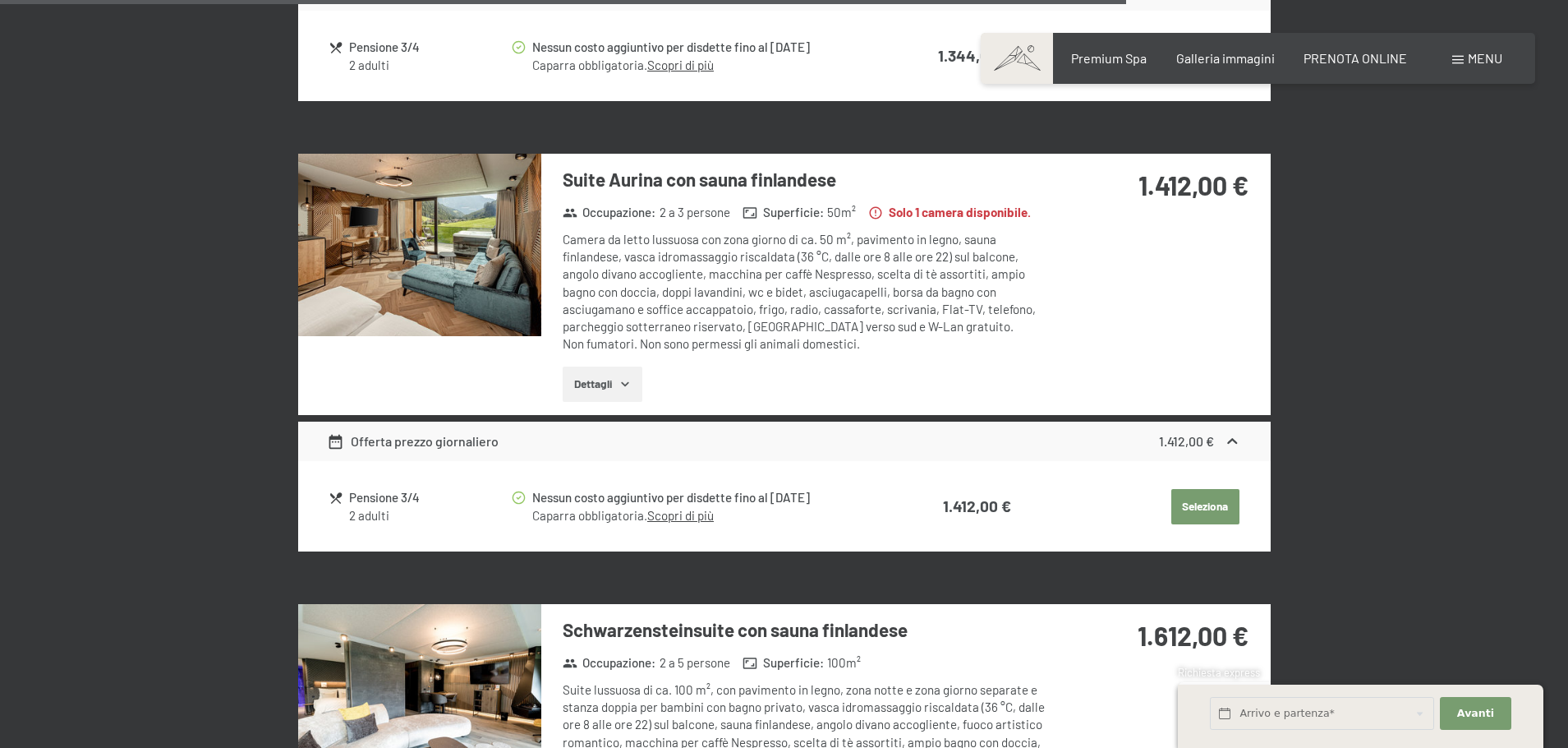
scroll to position [4383, 0]
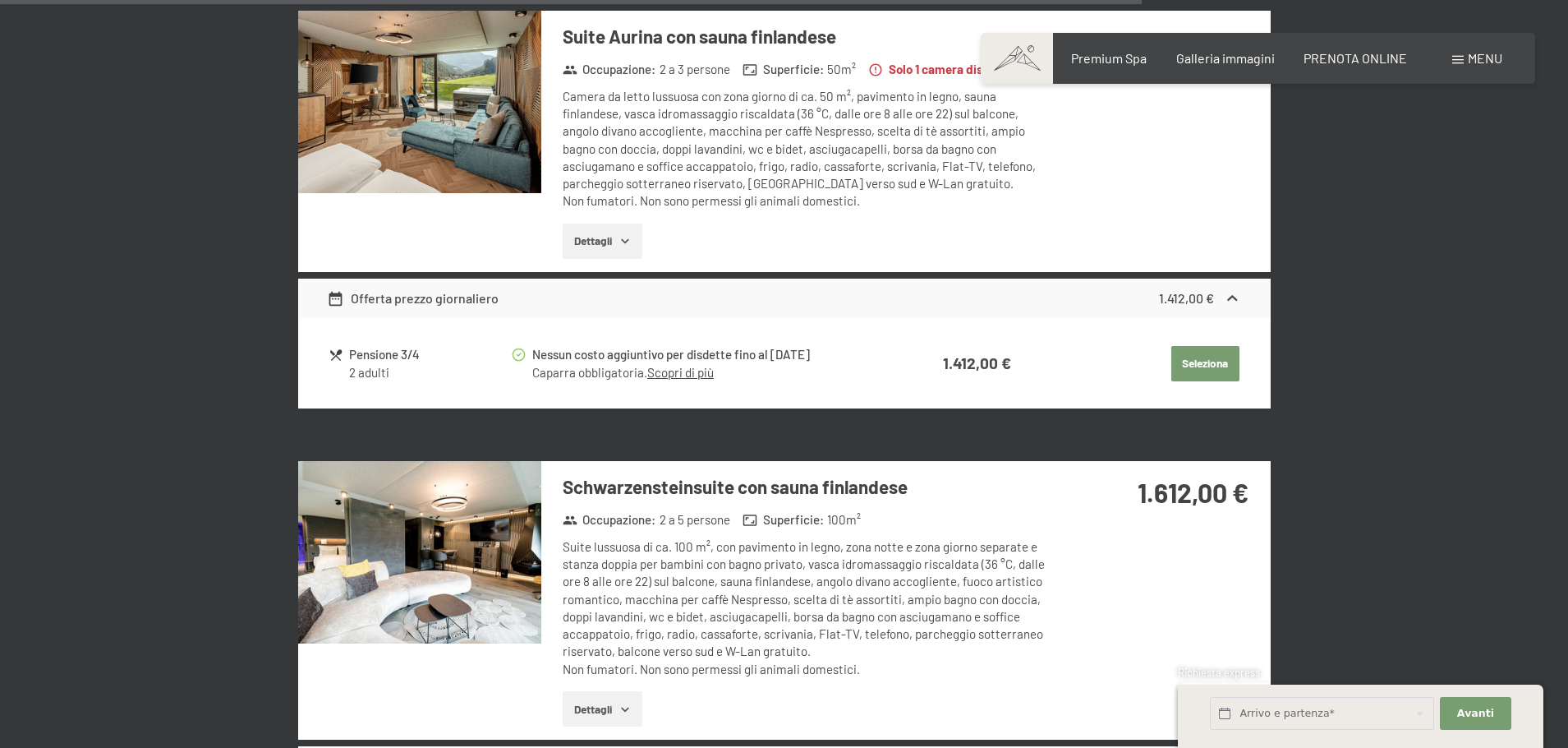
click at [397, 545] on img at bounding box center [420, 552] width 243 height 182
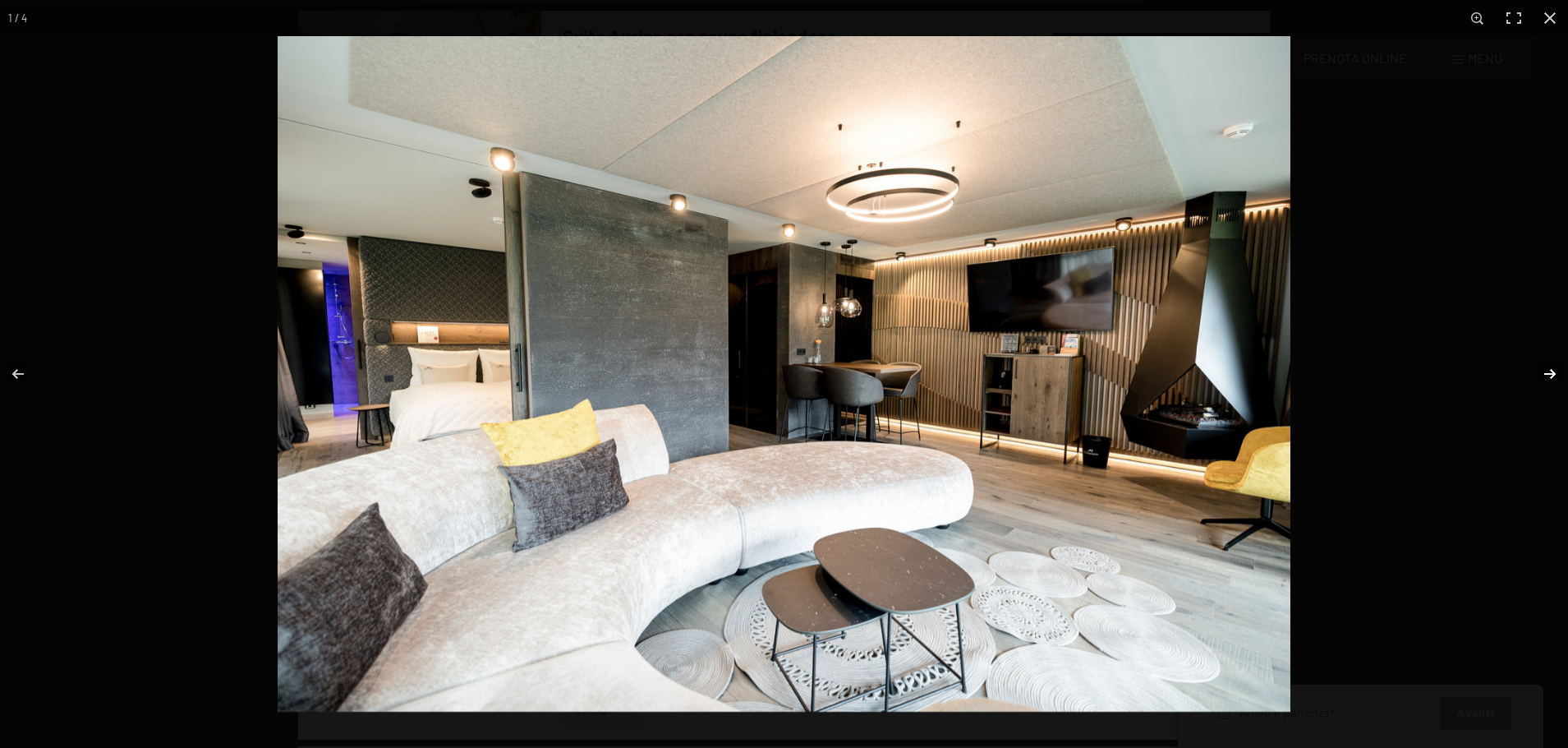
click at [1264, 366] on button "button" at bounding box center [1539, 374] width 57 height 83
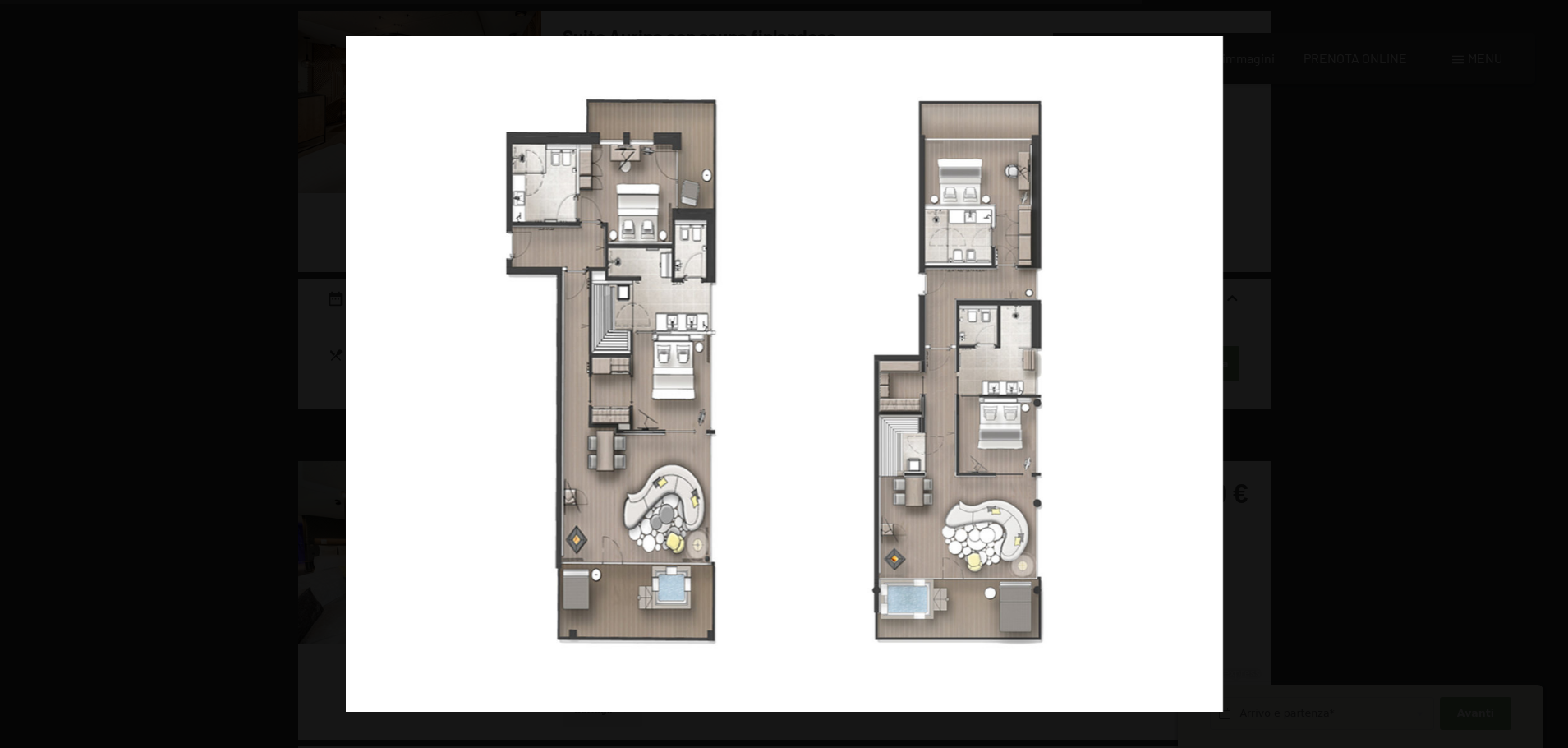
click at [1264, 366] on button "button" at bounding box center [1539, 374] width 57 height 83
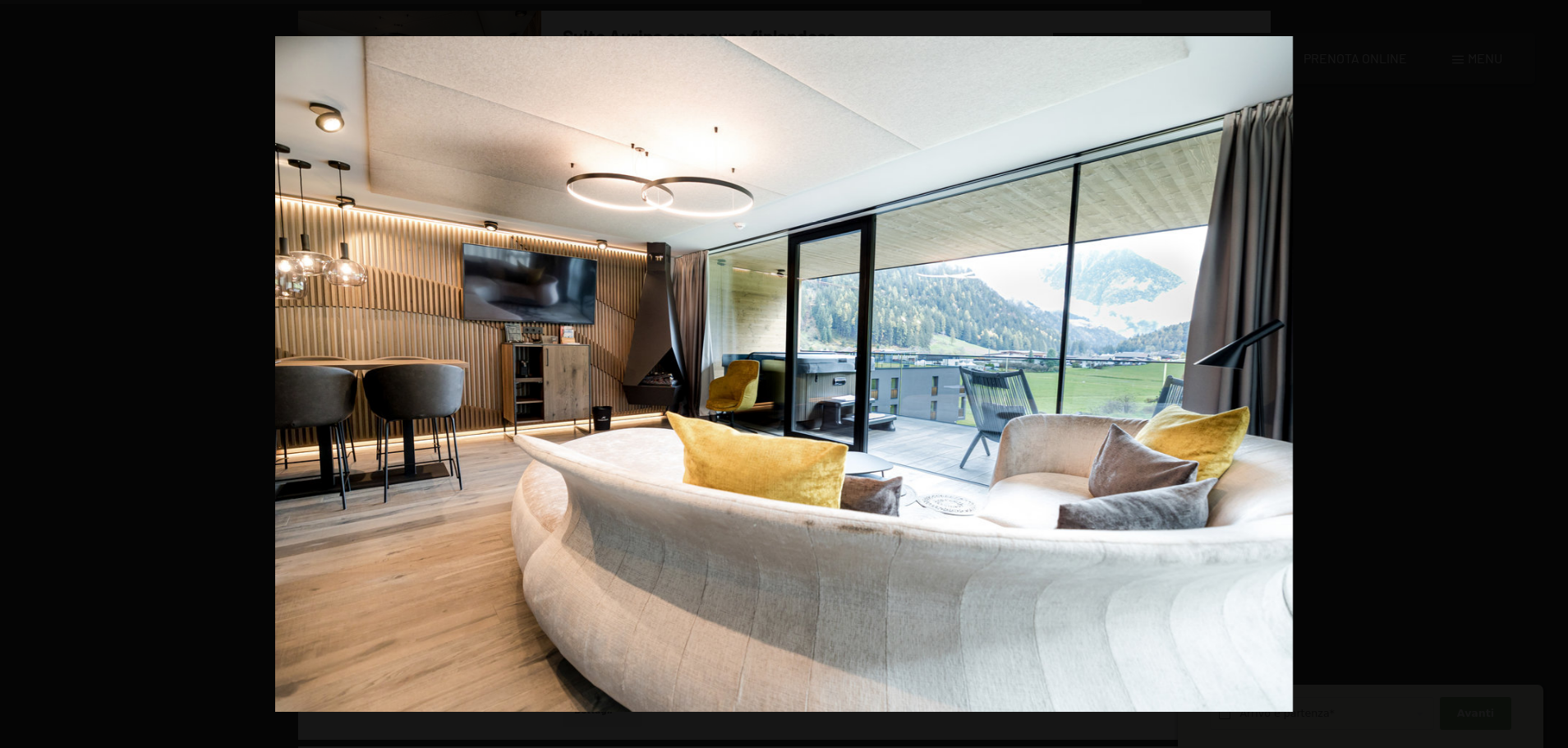
click at [1264, 366] on button "button" at bounding box center [1539, 374] width 57 height 83
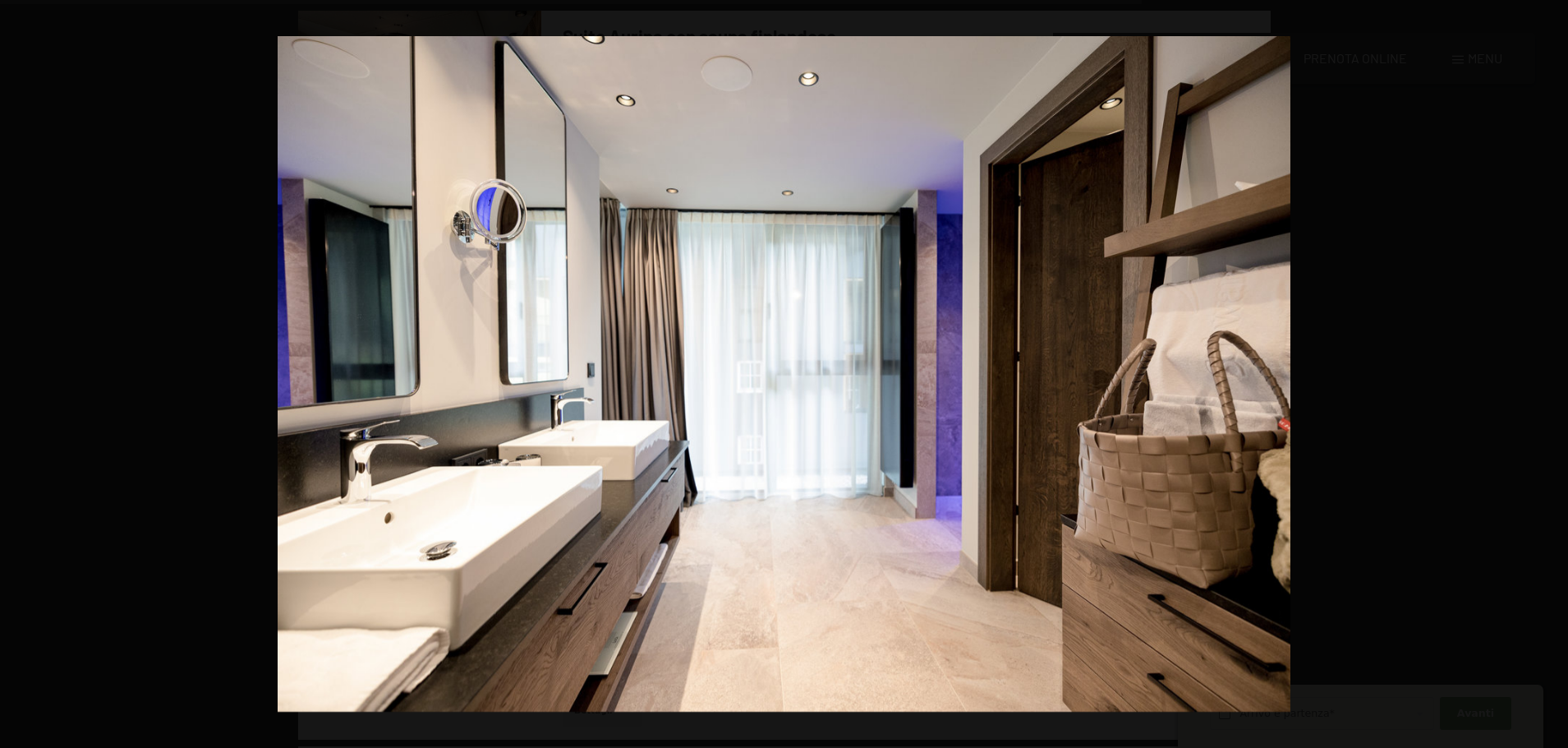
click at [1264, 366] on button "button" at bounding box center [1539, 374] width 57 height 83
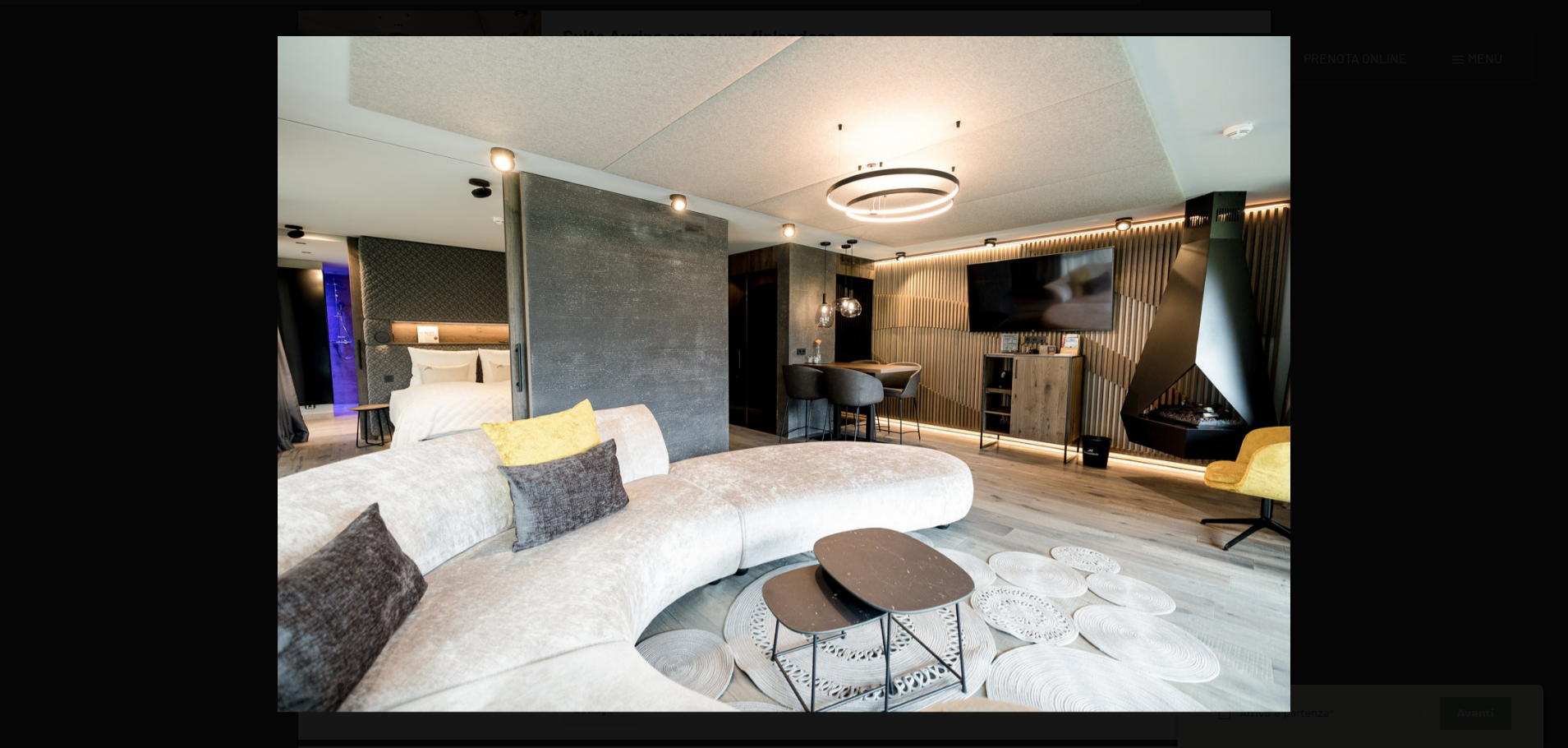
click at [1264, 366] on button "button" at bounding box center [1539, 374] width 57 height 83
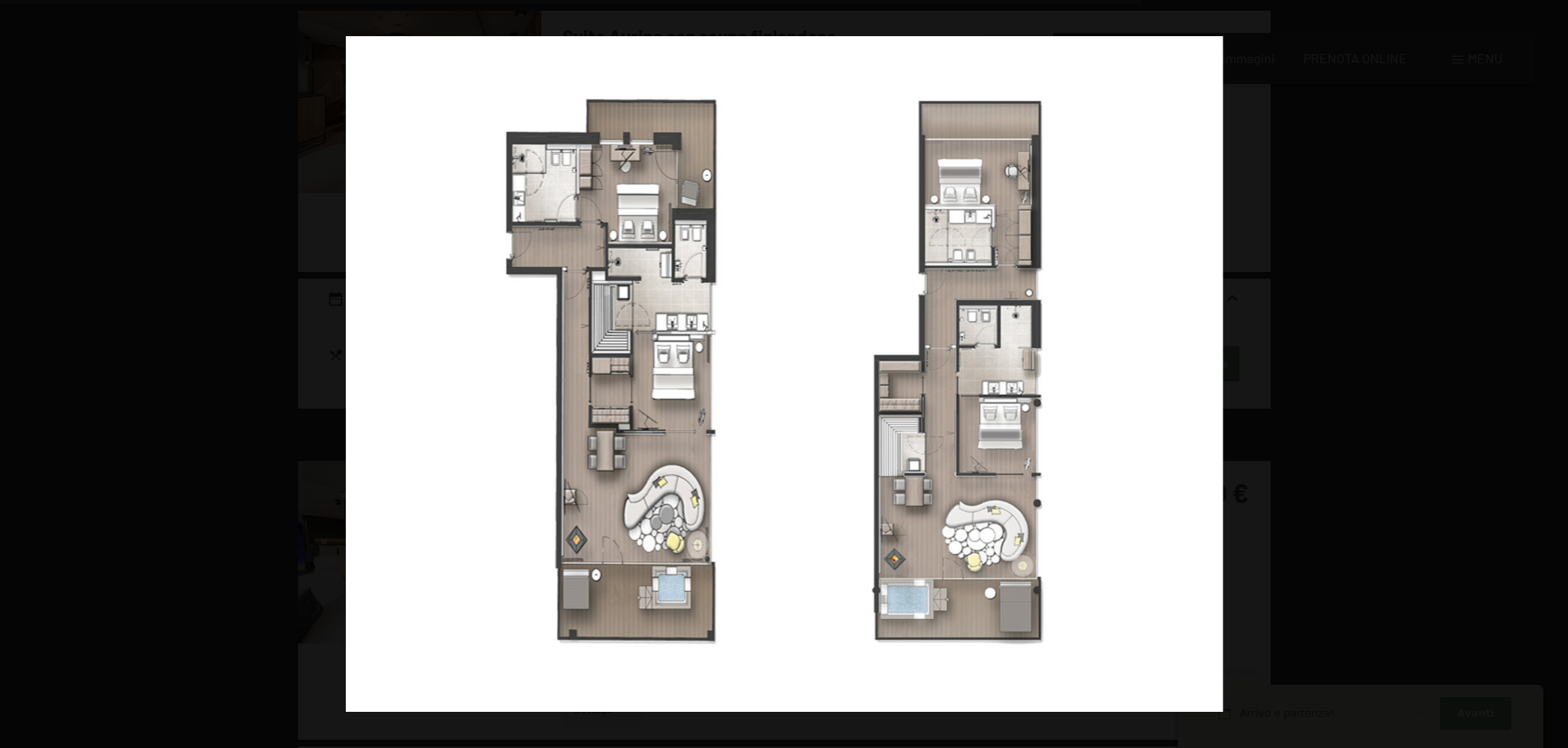
click at [1264, 366] on button "button" at bounding box center [1539, 374] width 57 height 83
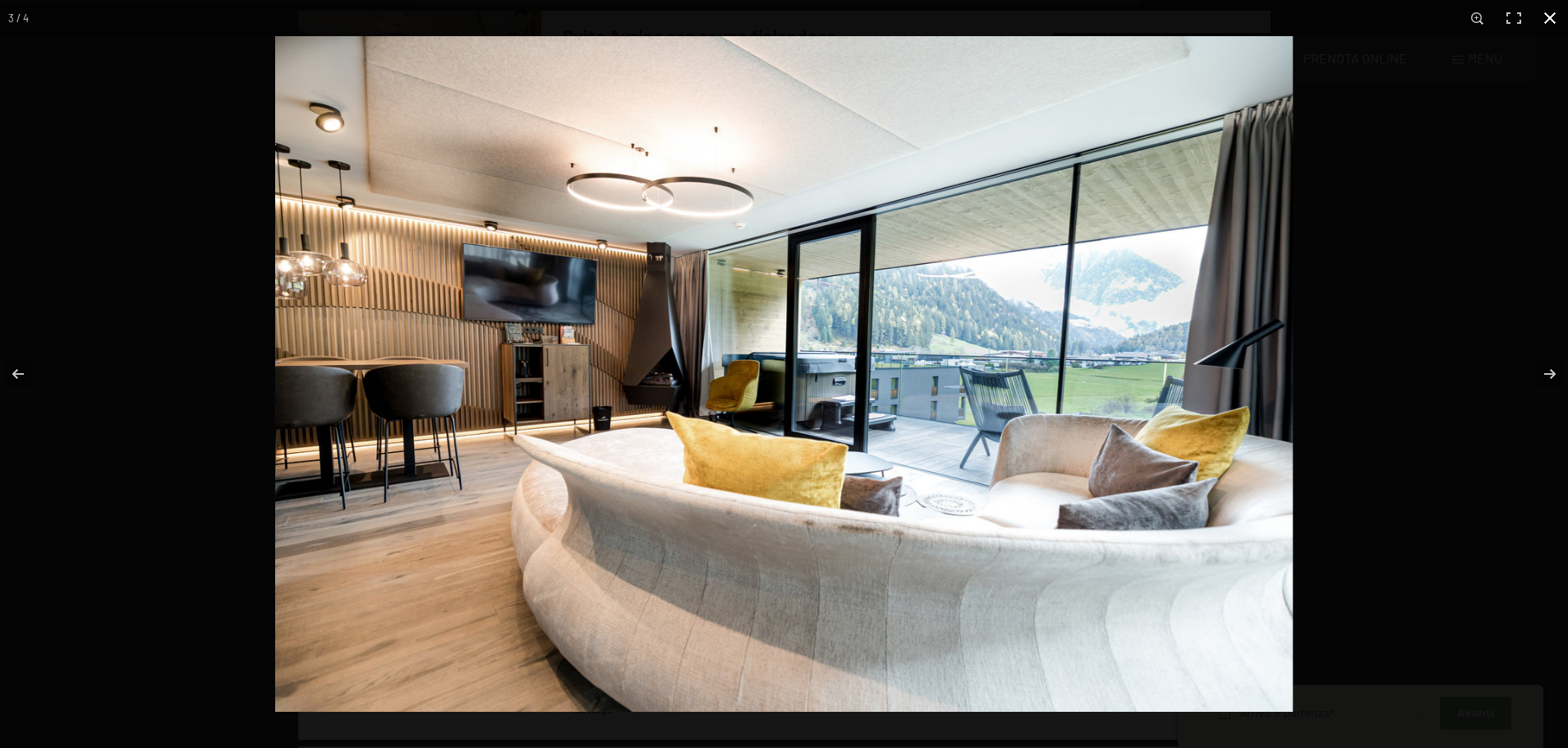
click at [1264, 374] on div at bounding box center [1059, 410] width 1568 height 748
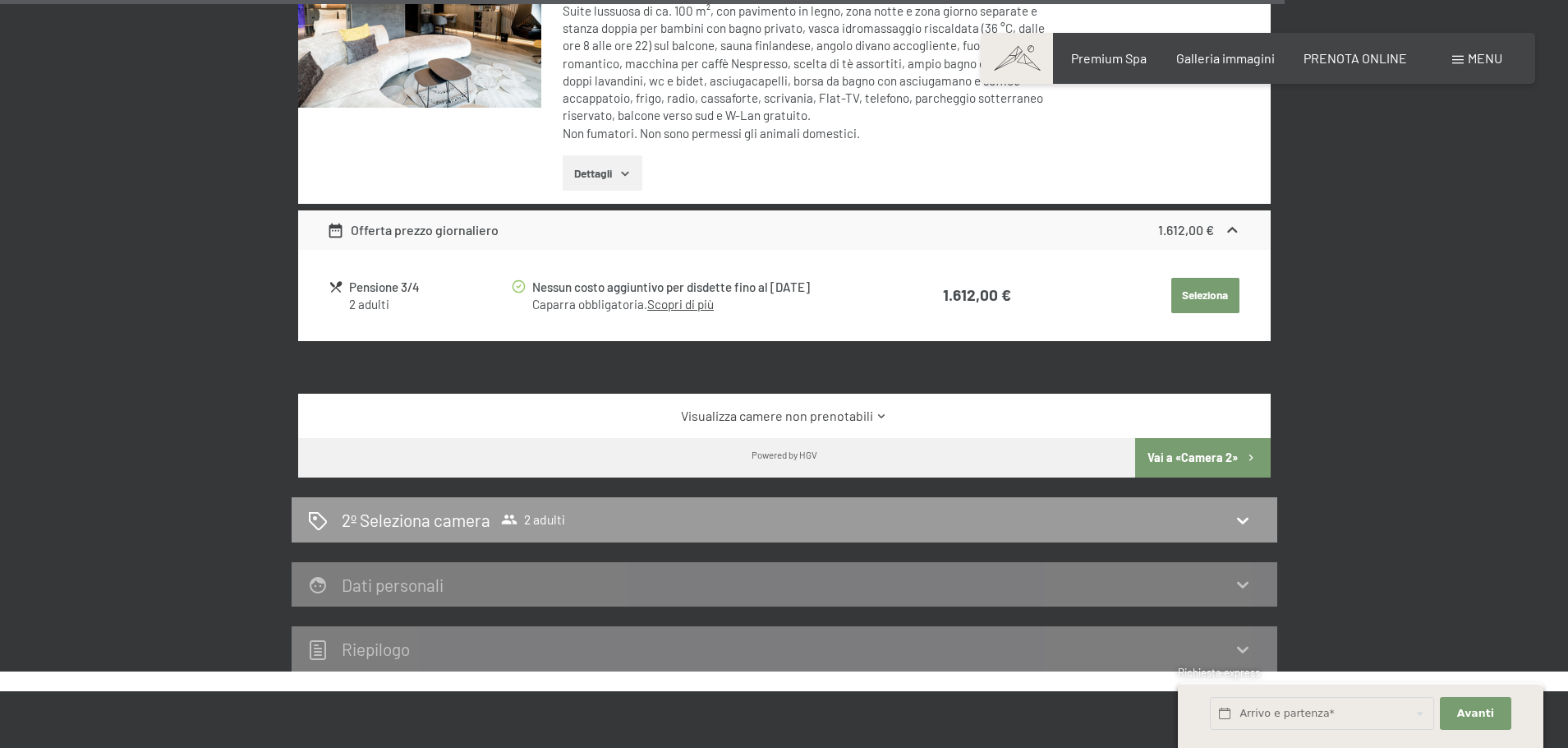
scroll to position [4931, 0]
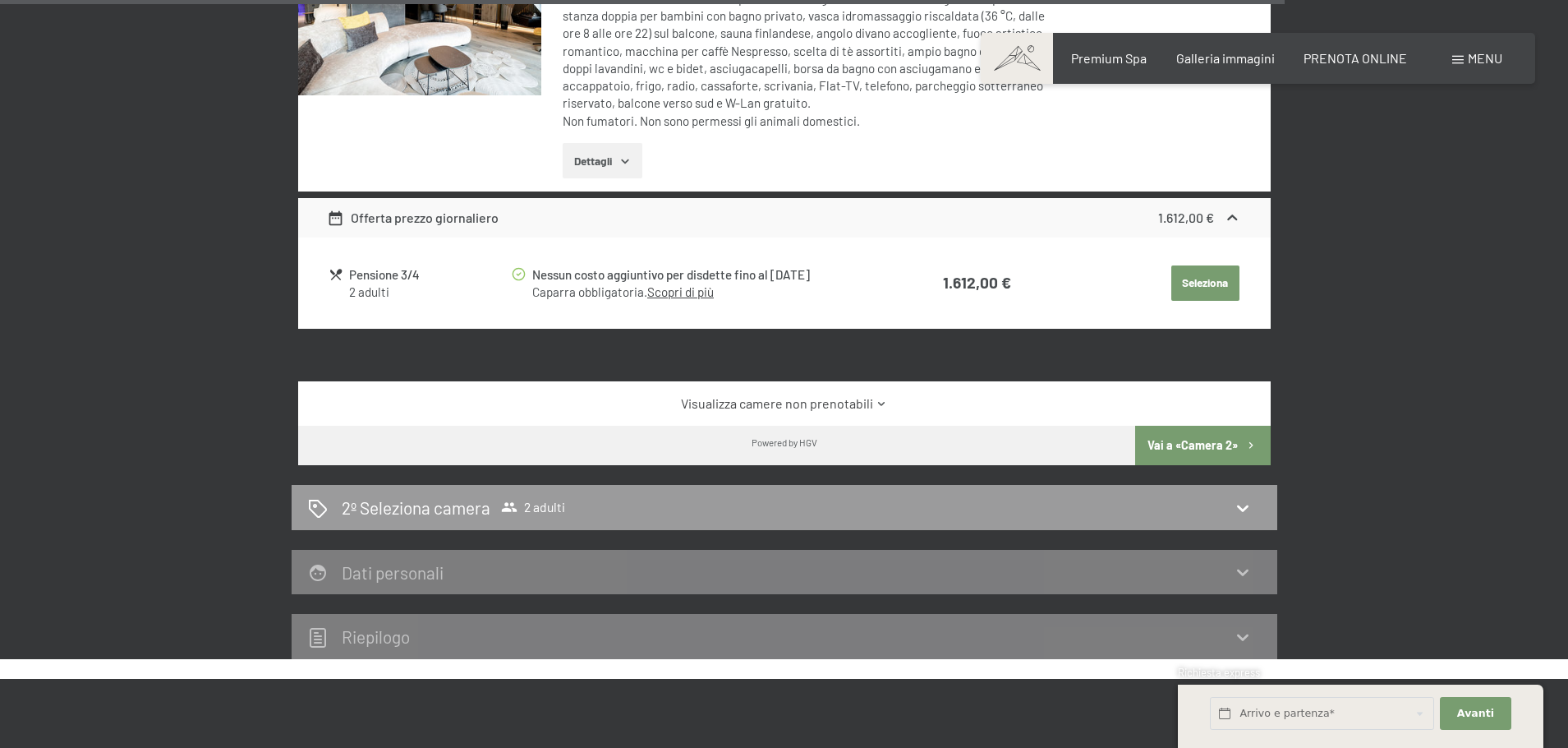
click at [877, 398] on icon at bounding box center [882, 404] width 13 height 13
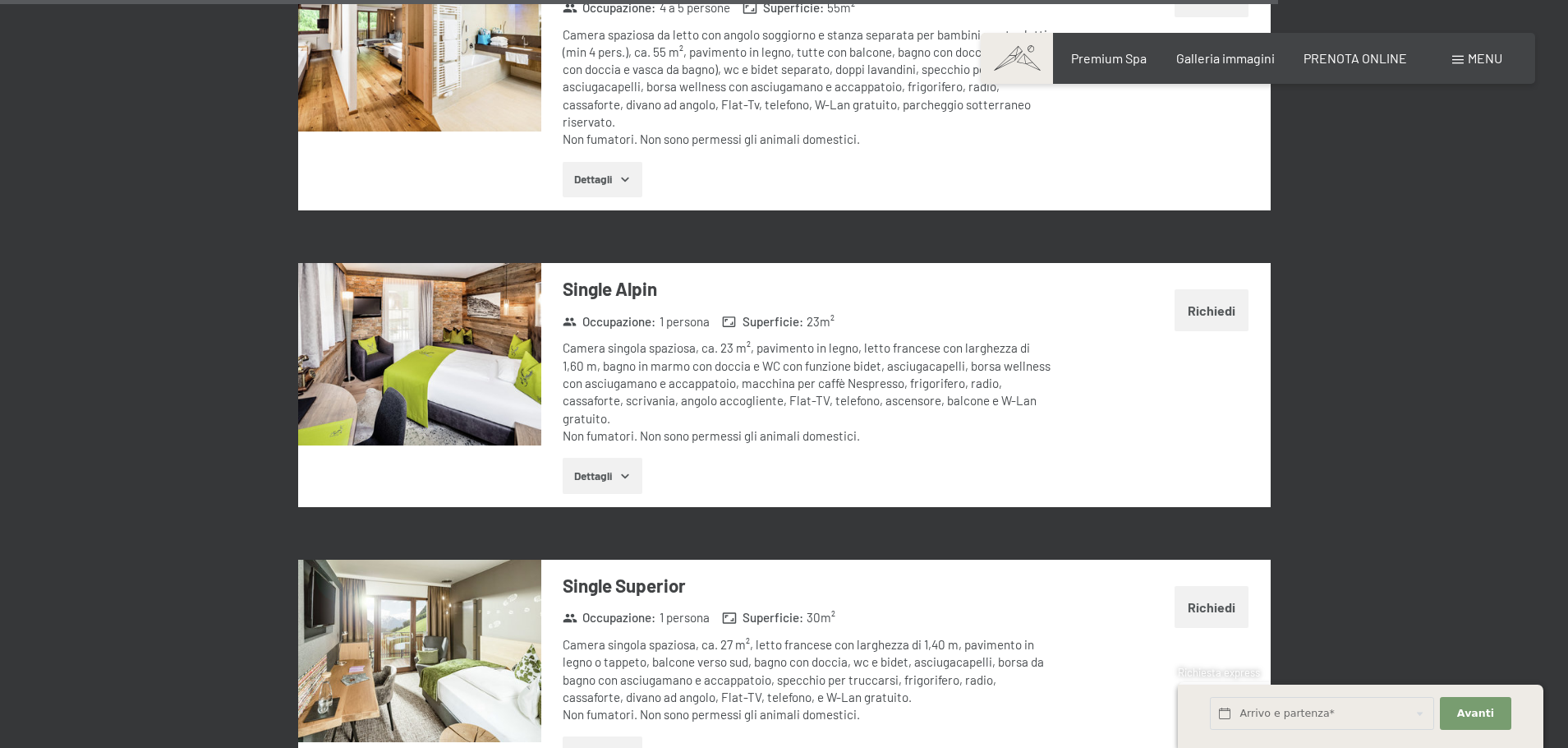
scroll to position [6575, 0]
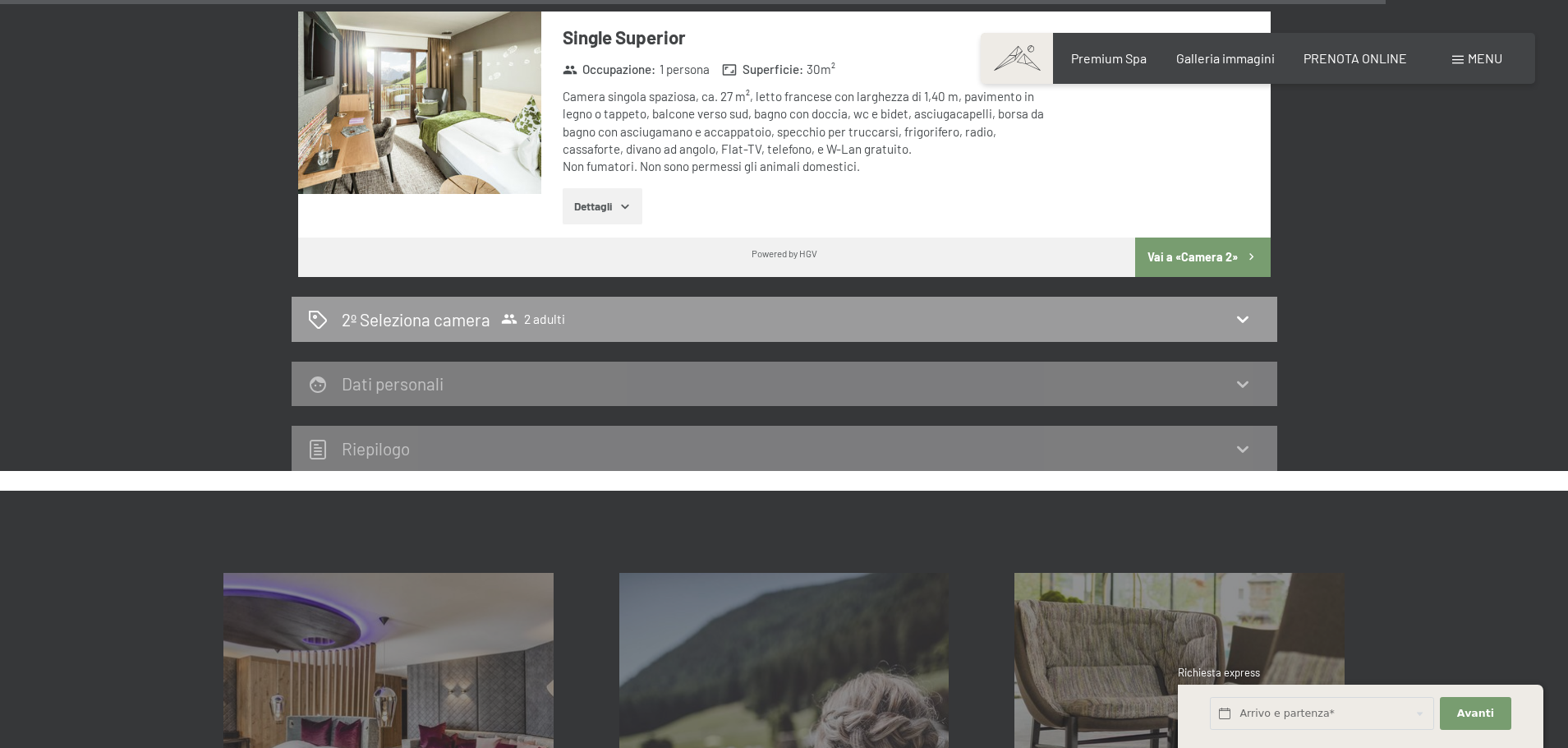
click at [575, 371] on div "Dati personali" at bounding box center [784, 383] width 953 height 24
click at [598, 308] on div "2º Seleziona camera 2 adulti" at bounding box center [784, 320] width 953 height 24
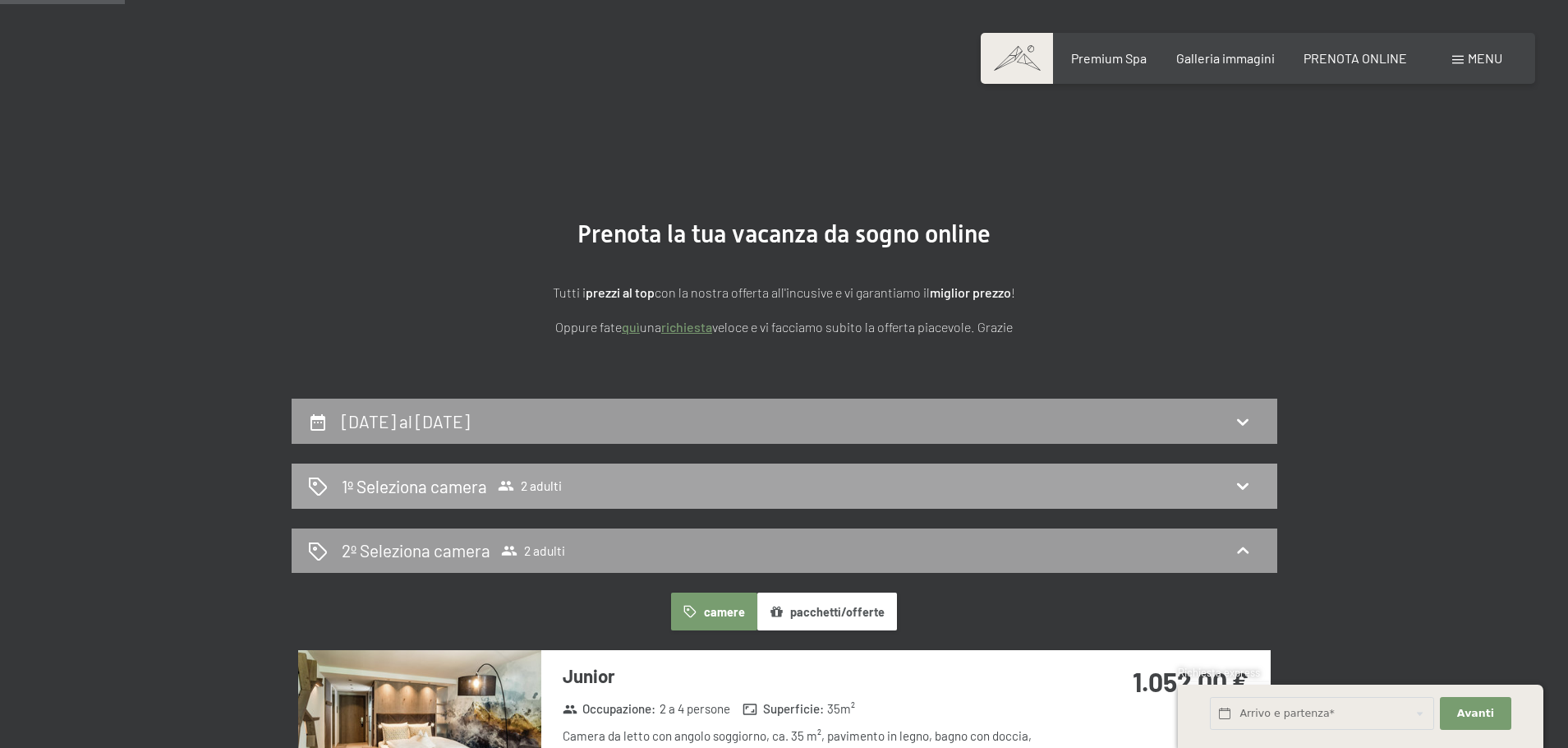
scroll to position [0, 0]
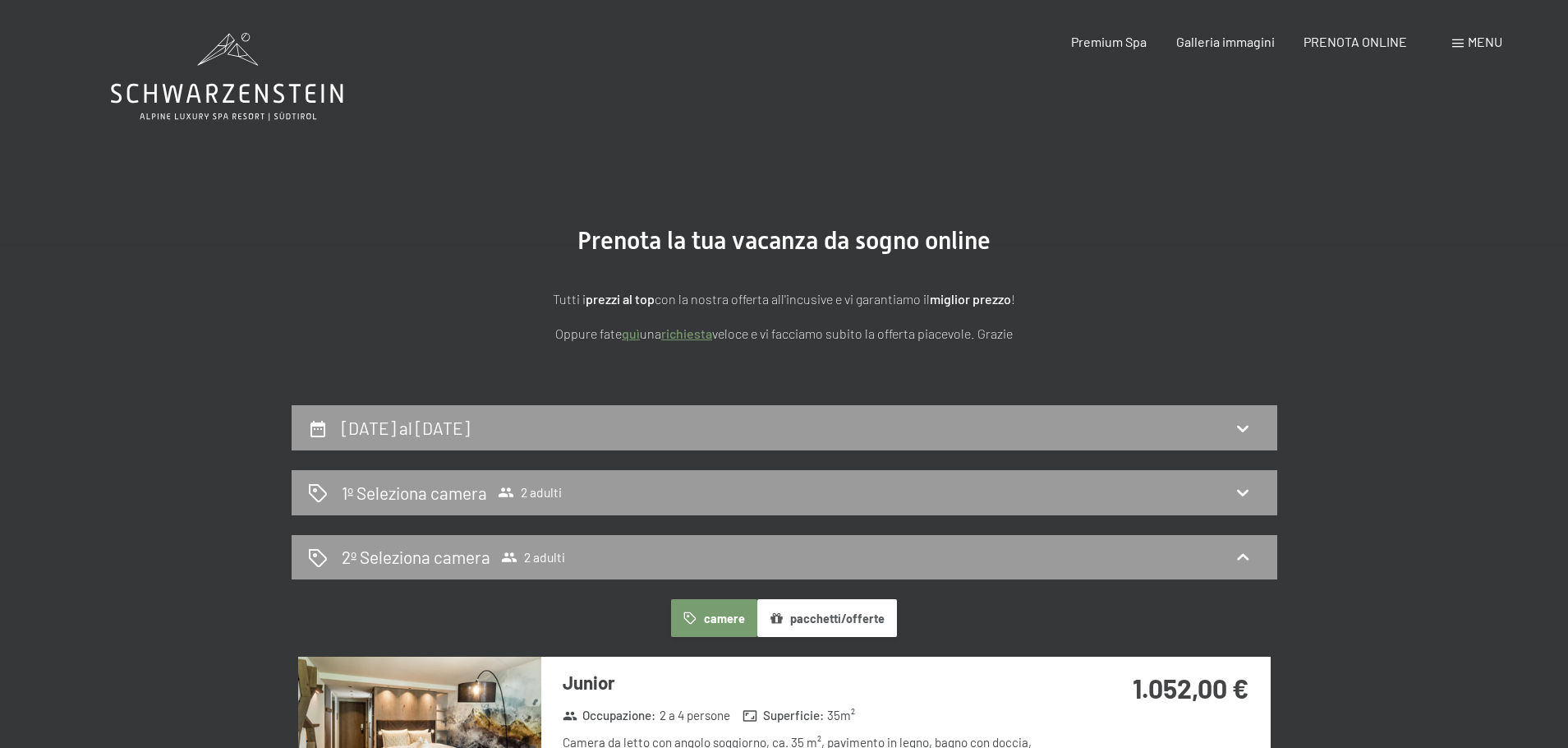
drag, startPoint x: 223, startPoint y: 83, endPoint x: 227, endPoint y: 94, distance: 11.7
click at [223, 84] on icon at bounding box center [227, 76] width 232 height 88
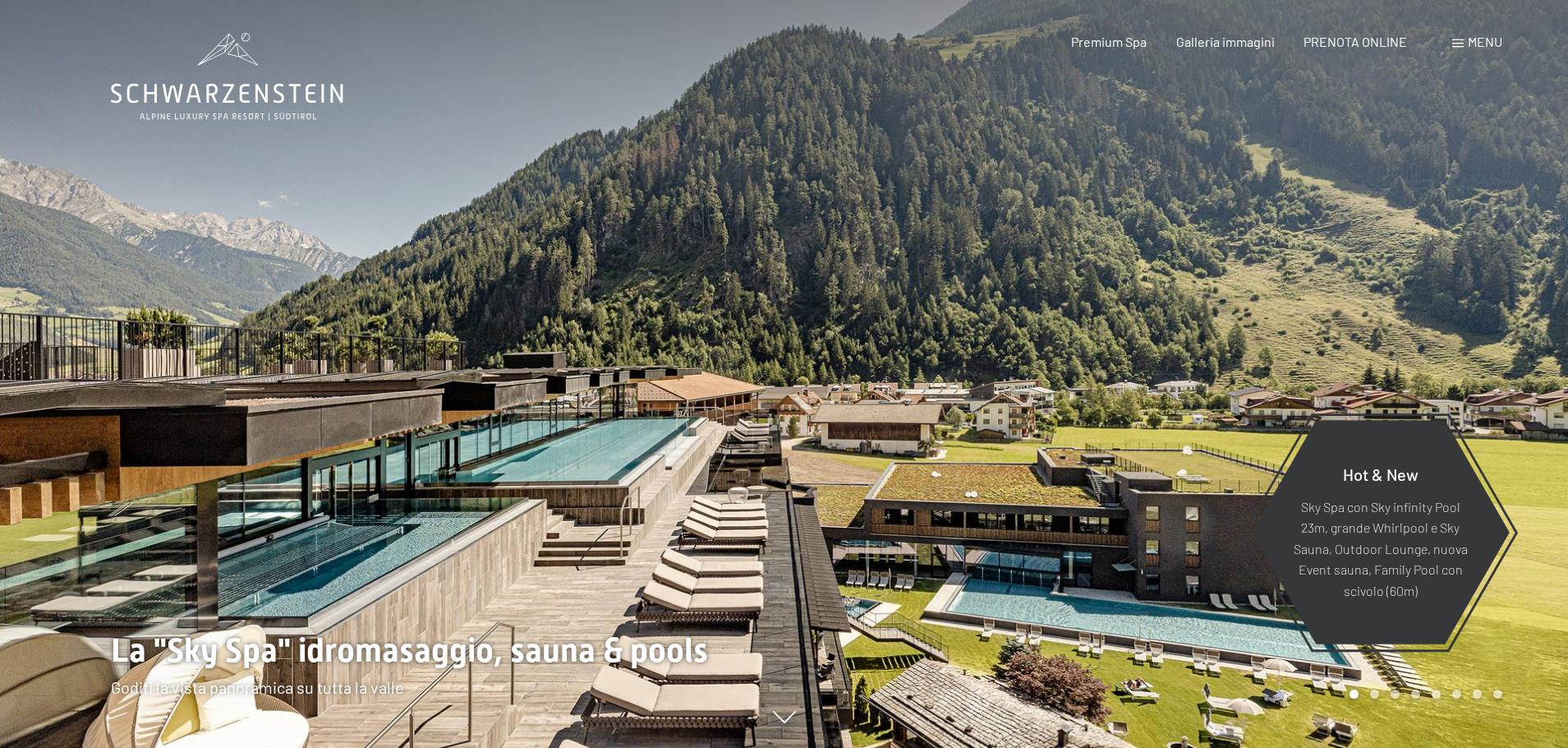
click at [1232, 51] on div "Prenotazione Richiesta Premium Spa Galleria immagini PRENOTA ONLINE Menu DE IT …" at bounding box center [1258, 42] width 489 height 18
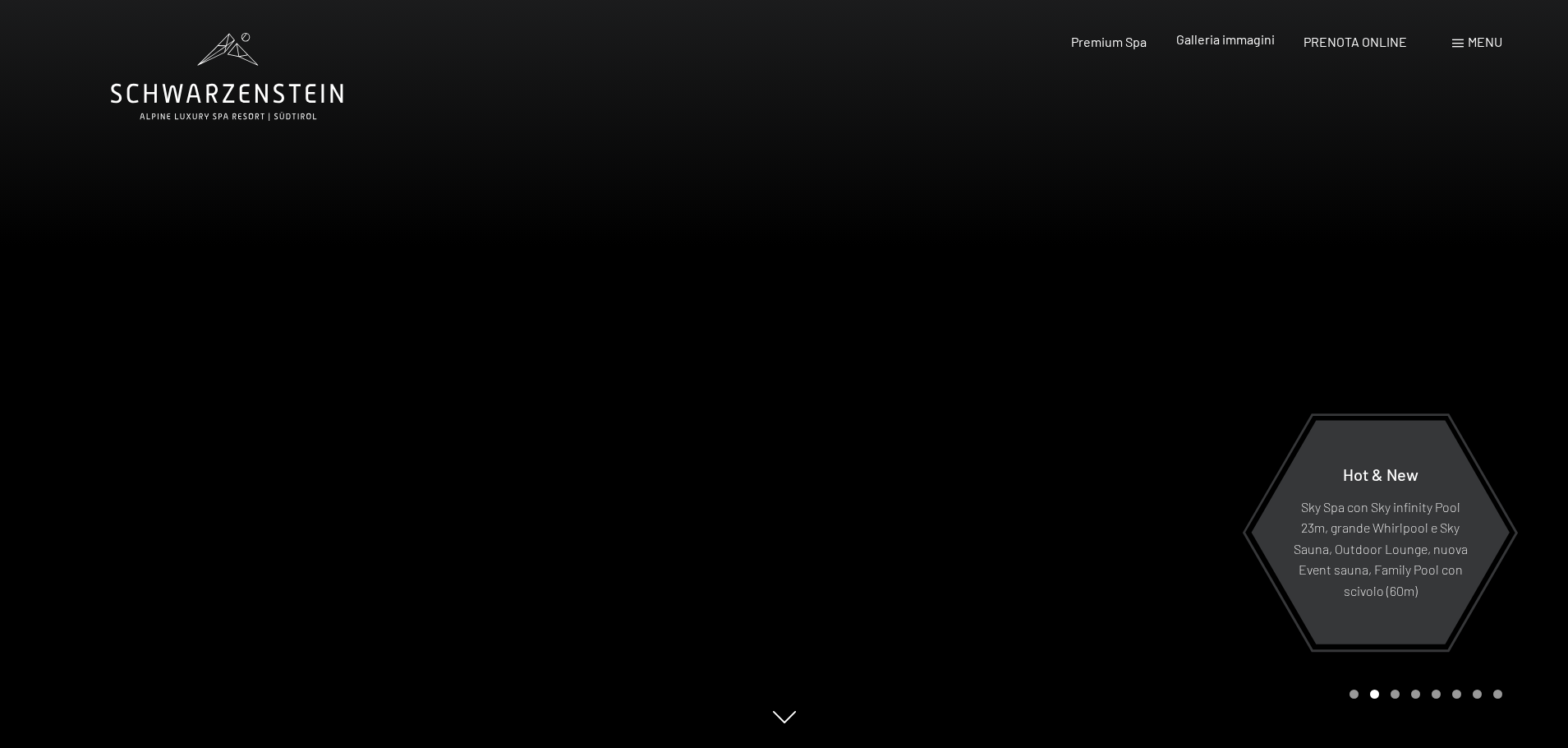
click at [1234, 38] on span "Galleria immagini" at bounding box center [1225, 38] width 99 height 15
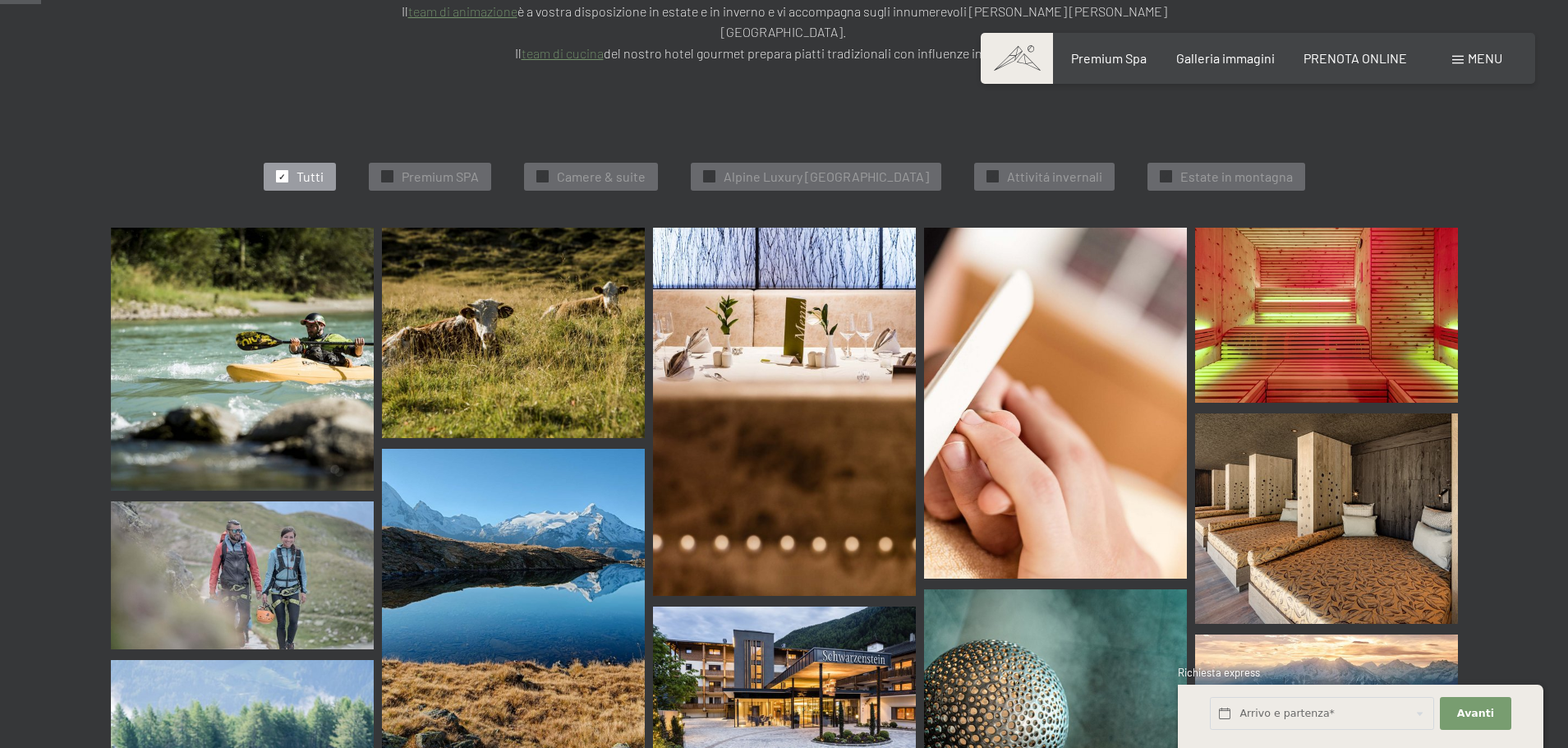
click at [299, 310] on img at bounding box center [242, 359] width 263 height 263
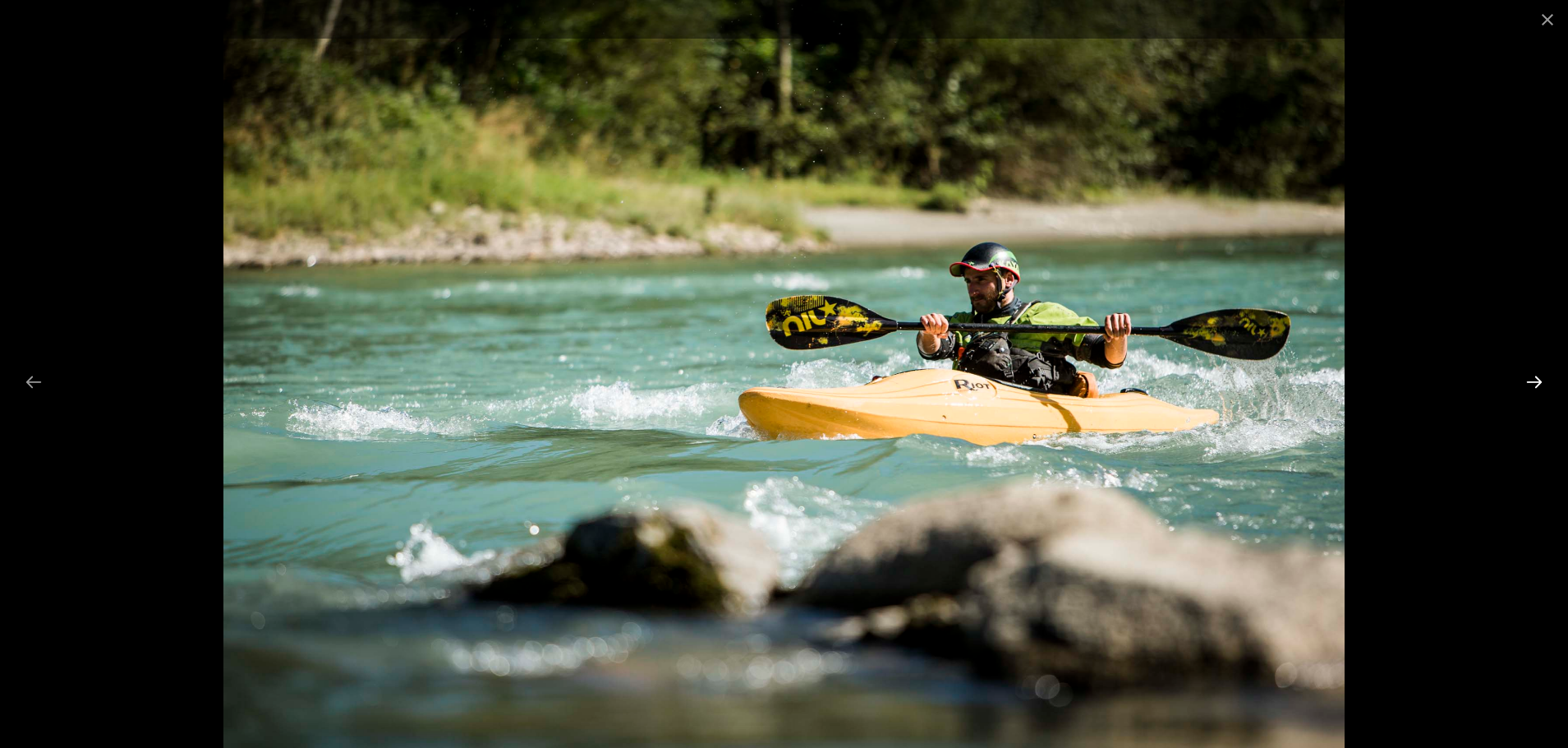
click at [1536, 378] on button "Next slide" at bounding box center [1534, 381] width 34 height 32
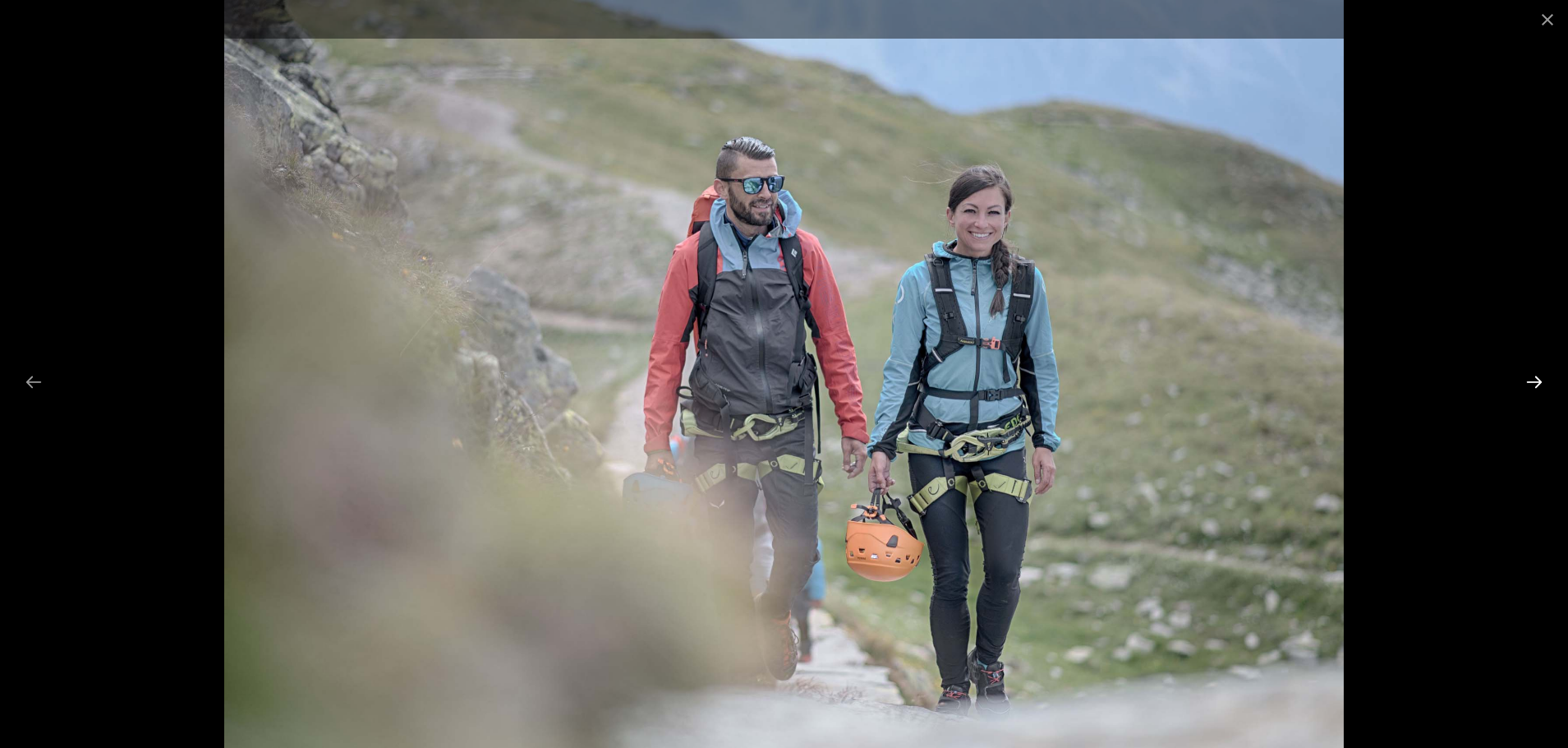
click at [1536, 378] on button "Next slide" at bounding box center [1534, 381] width 34 height 32
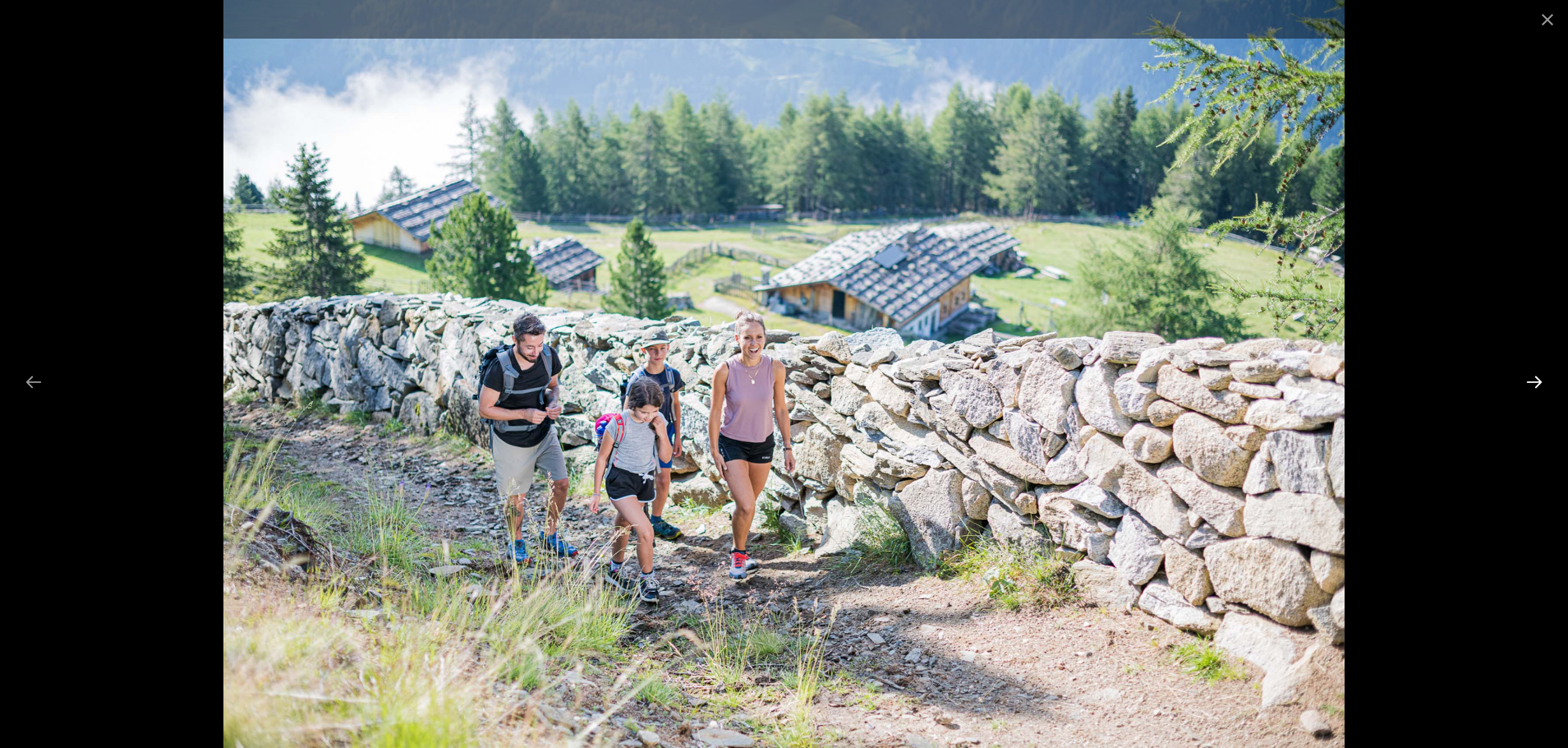
click at [1536, 378] on button "Next slide" at bounding box center [1534, 381] width 34 height 32
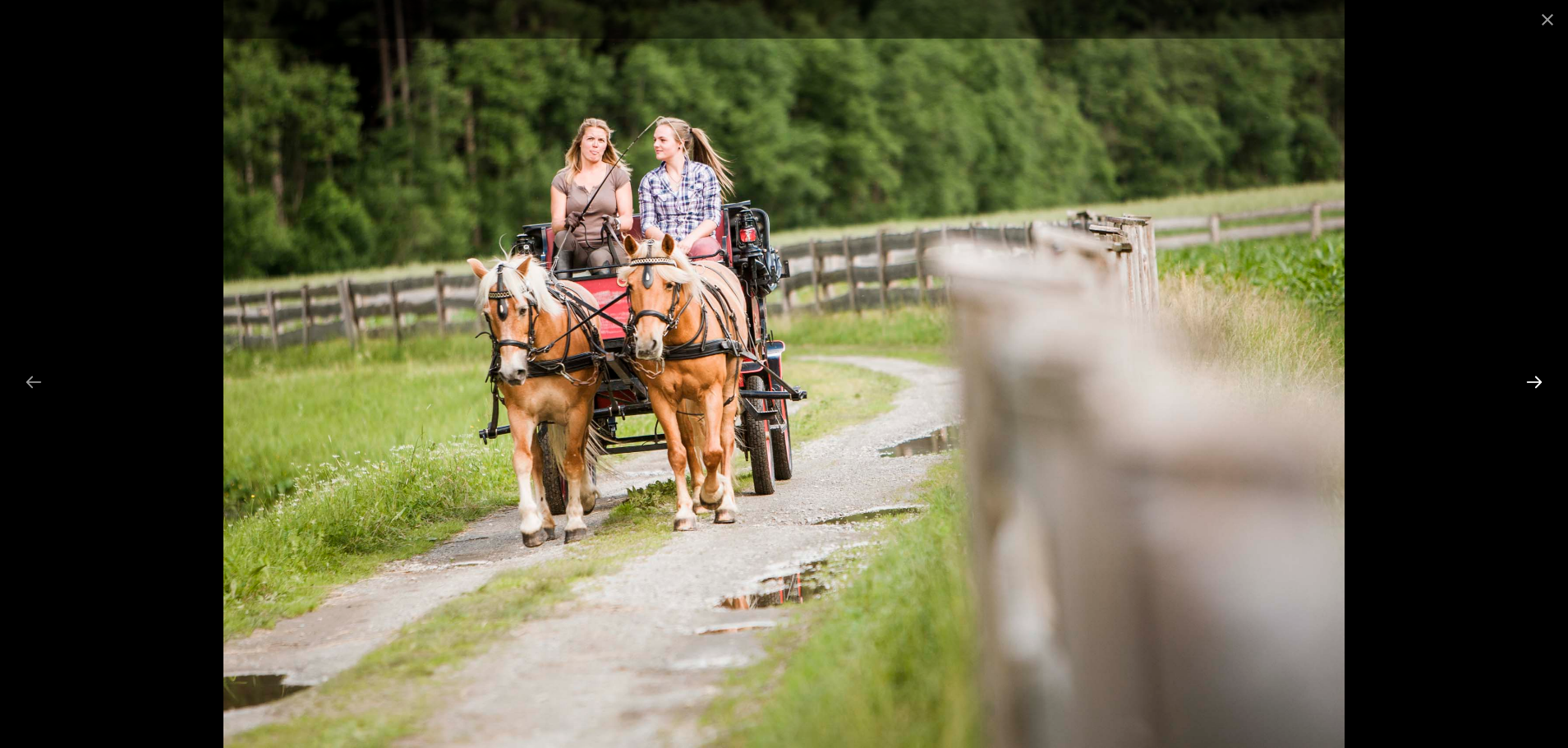
click at [1536, 378] on button "Next slide" at bounding box center [1534, 381] width 34 height 32
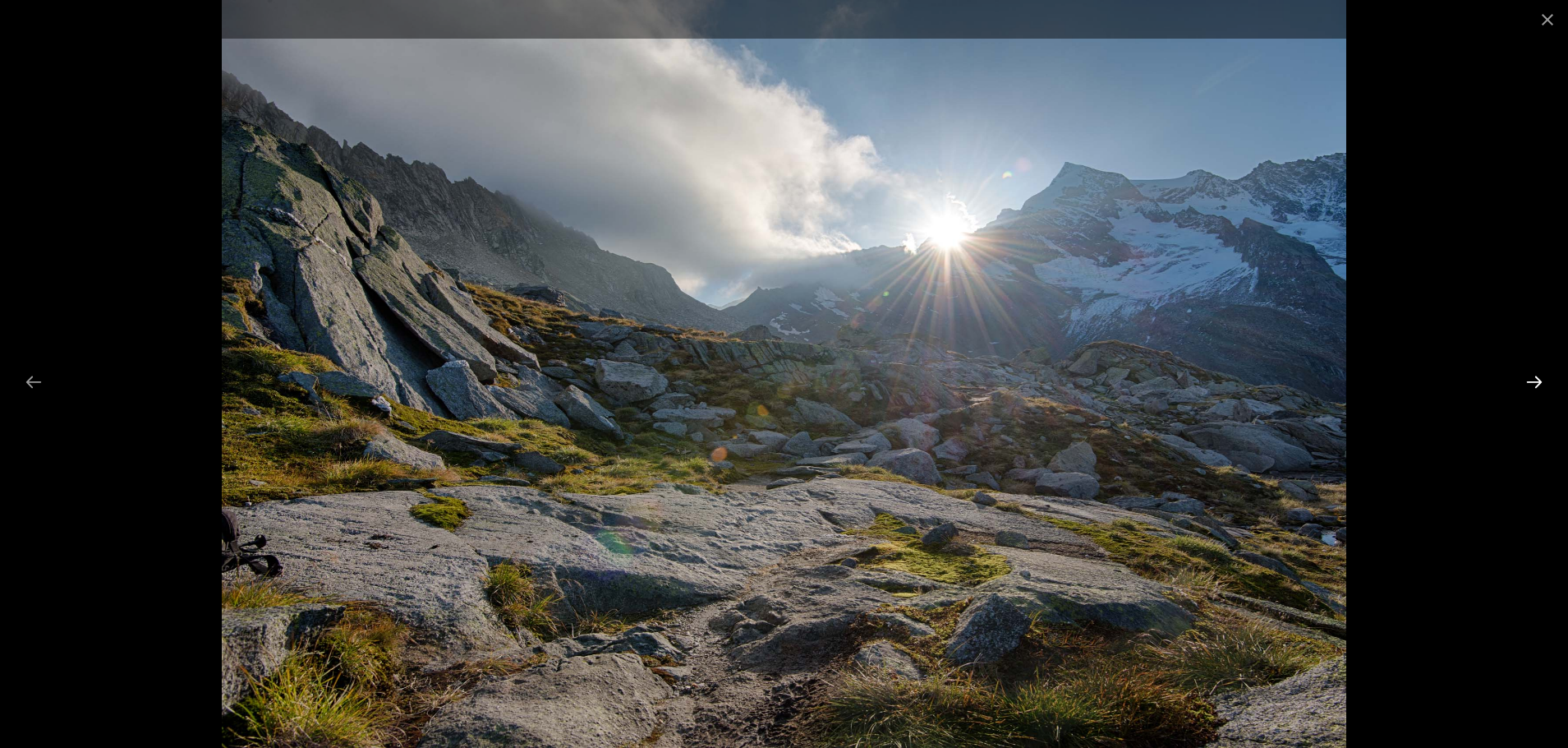
click at [1536, 378] on button "Next slide" at bounding box center [1534, 381] width 34 height 32
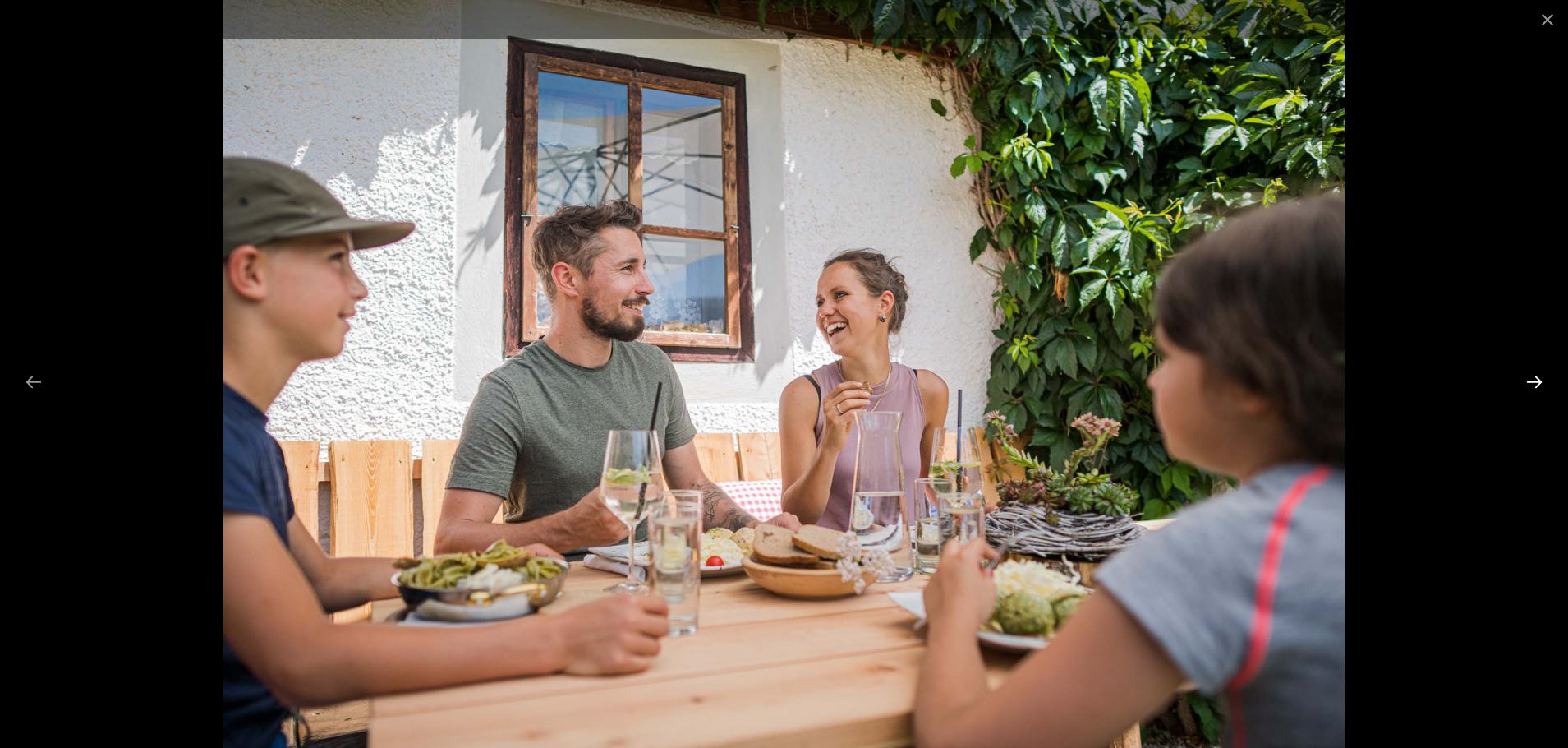
click at [1536, 378] on button "Next slide" at bounding box center [1534, 381] width 34 height 32
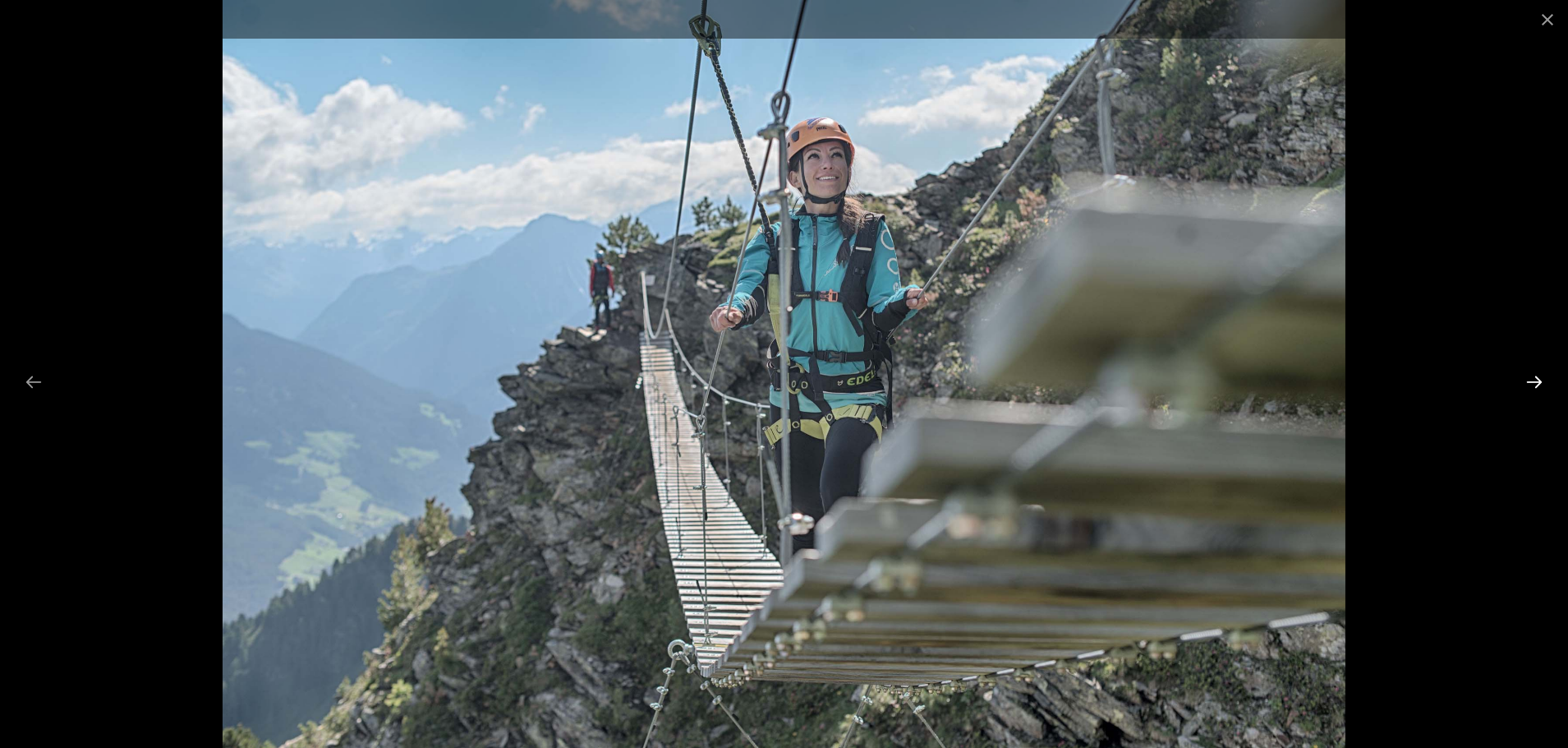
click at [1536, 378] on button "Next slide" at bounding box center [1534, 381] width 34 height 32
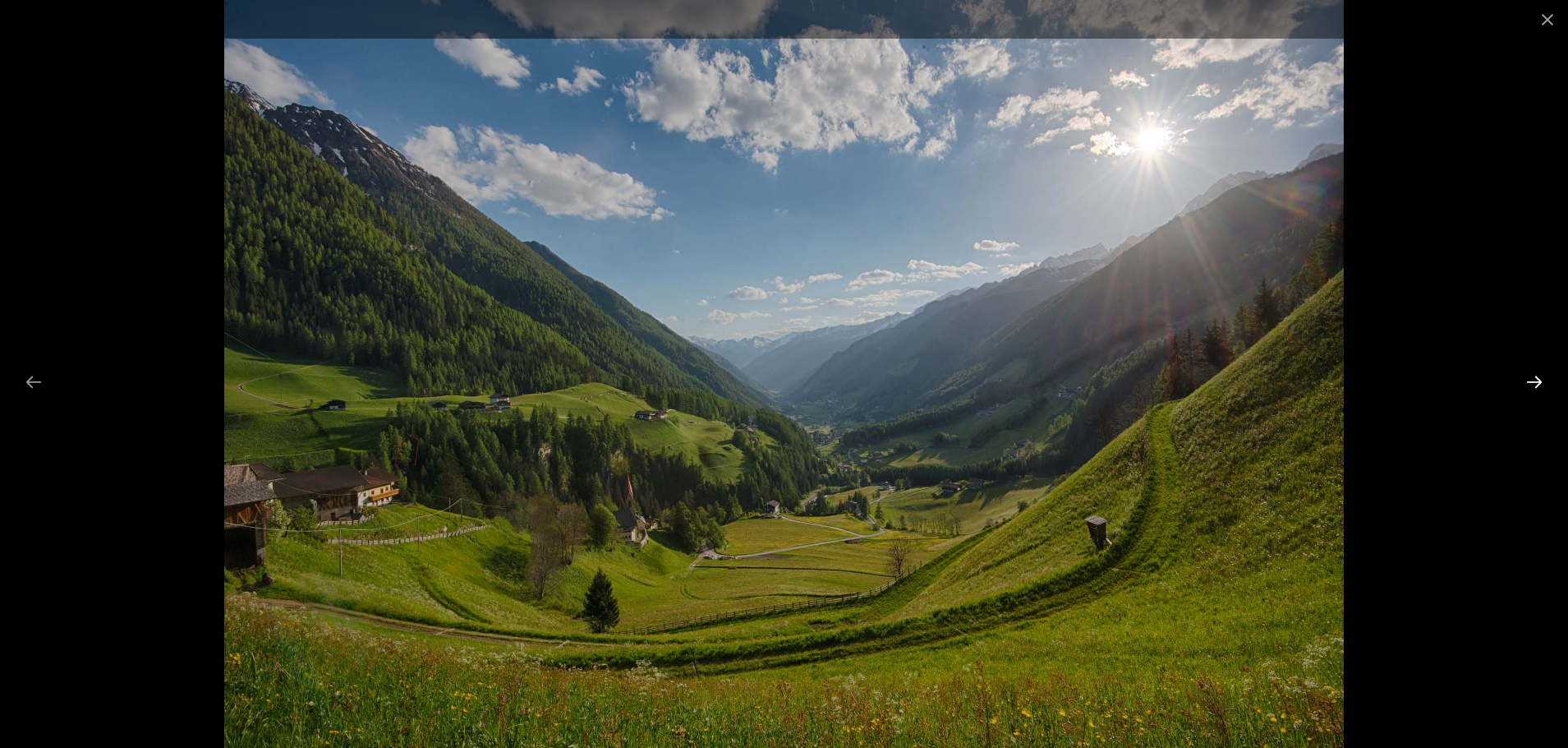
click at [1536, 378] on button "Next slide" at bounding box center [1534, 381] width 34 height 32
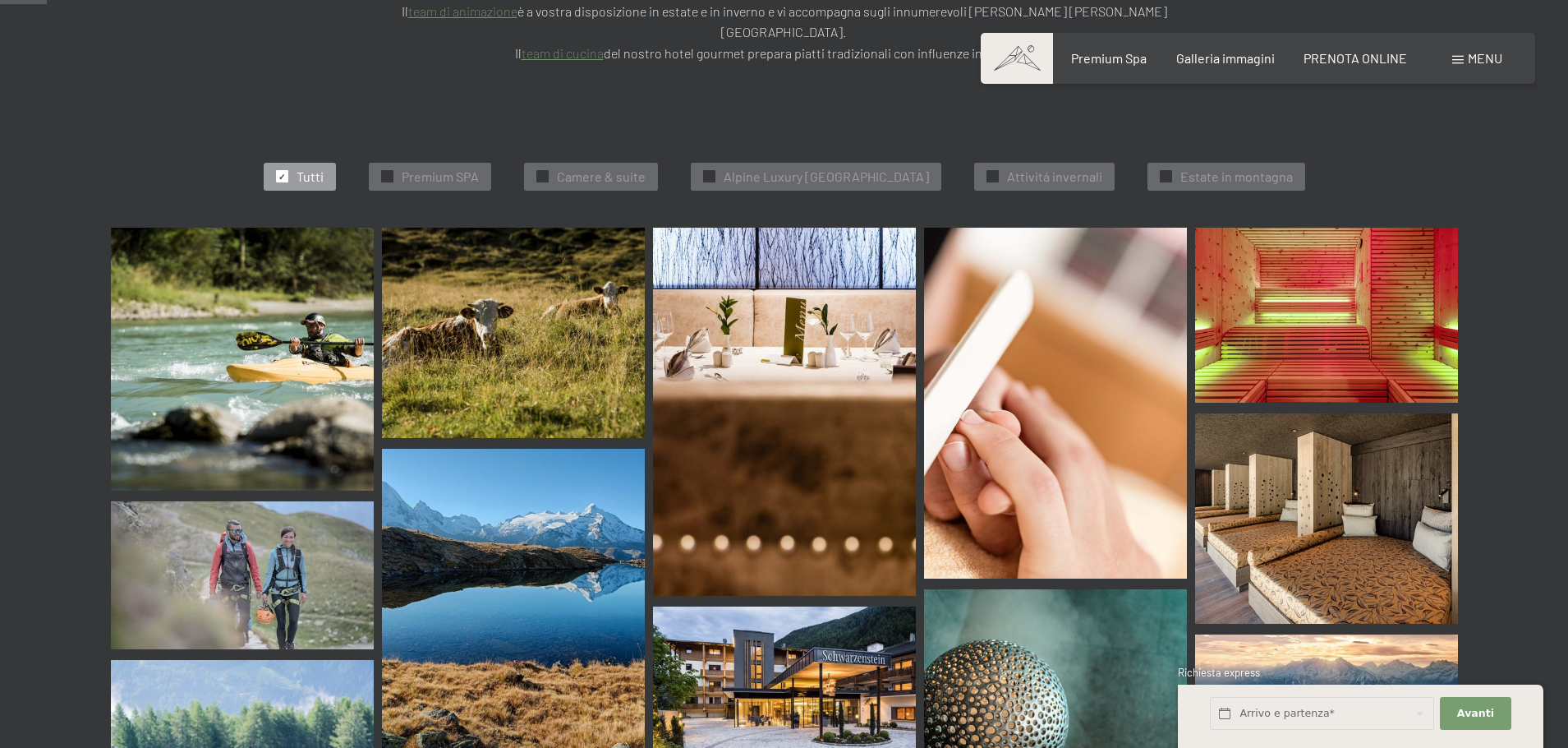
scroll to position [1096, 0]
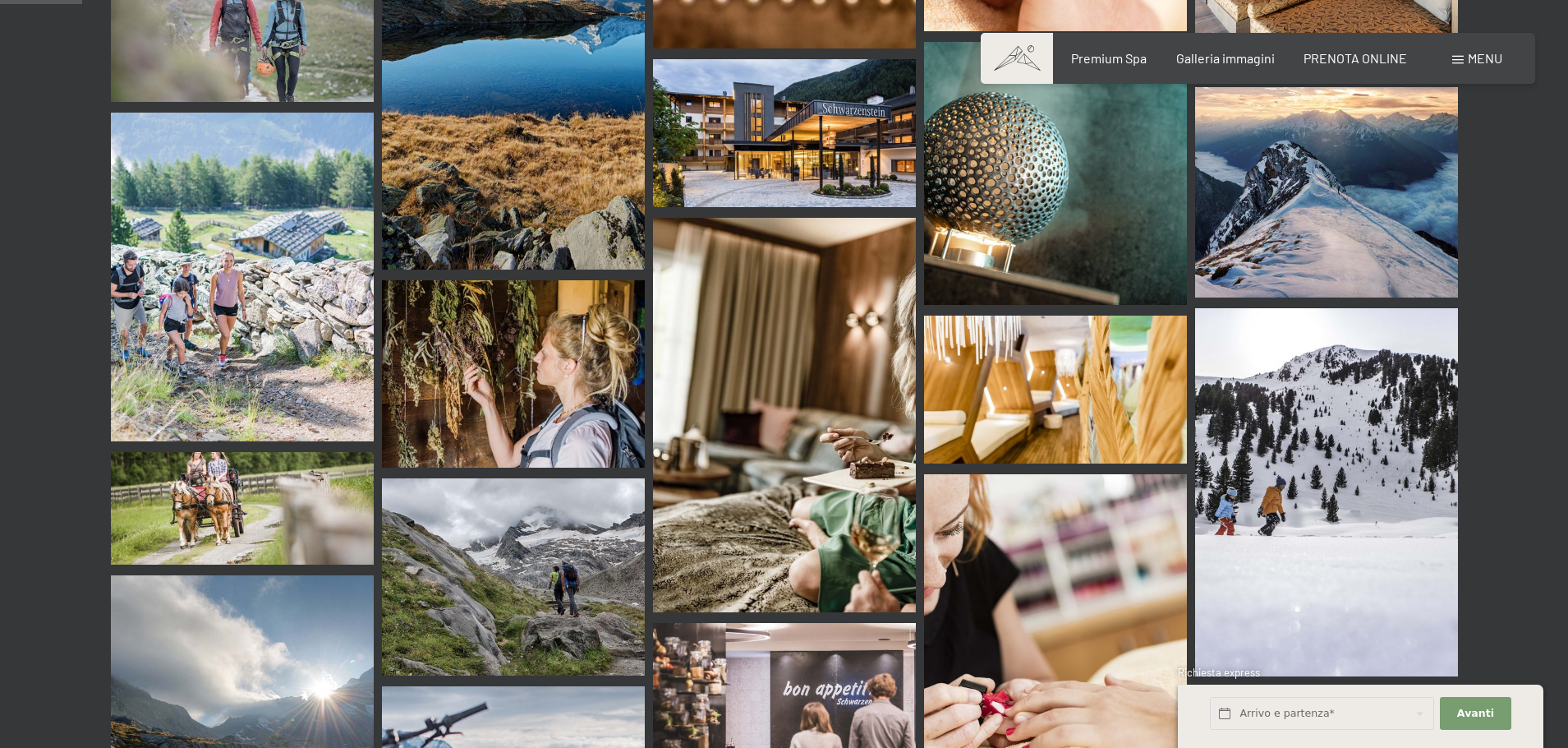
click at [812, 59] on img at bounding box center [785, 133] width 263 height 148
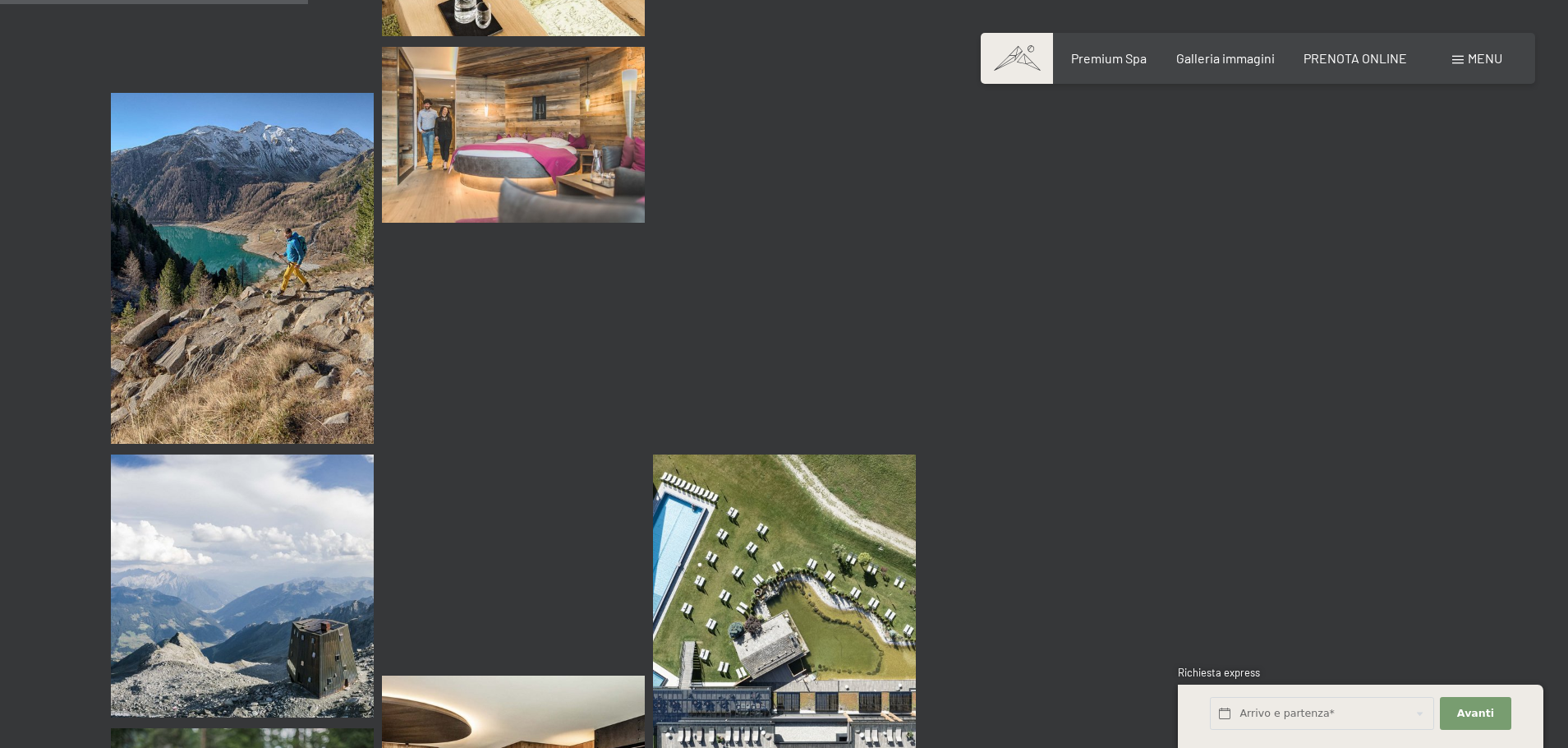
scroll to position [4109, 0]
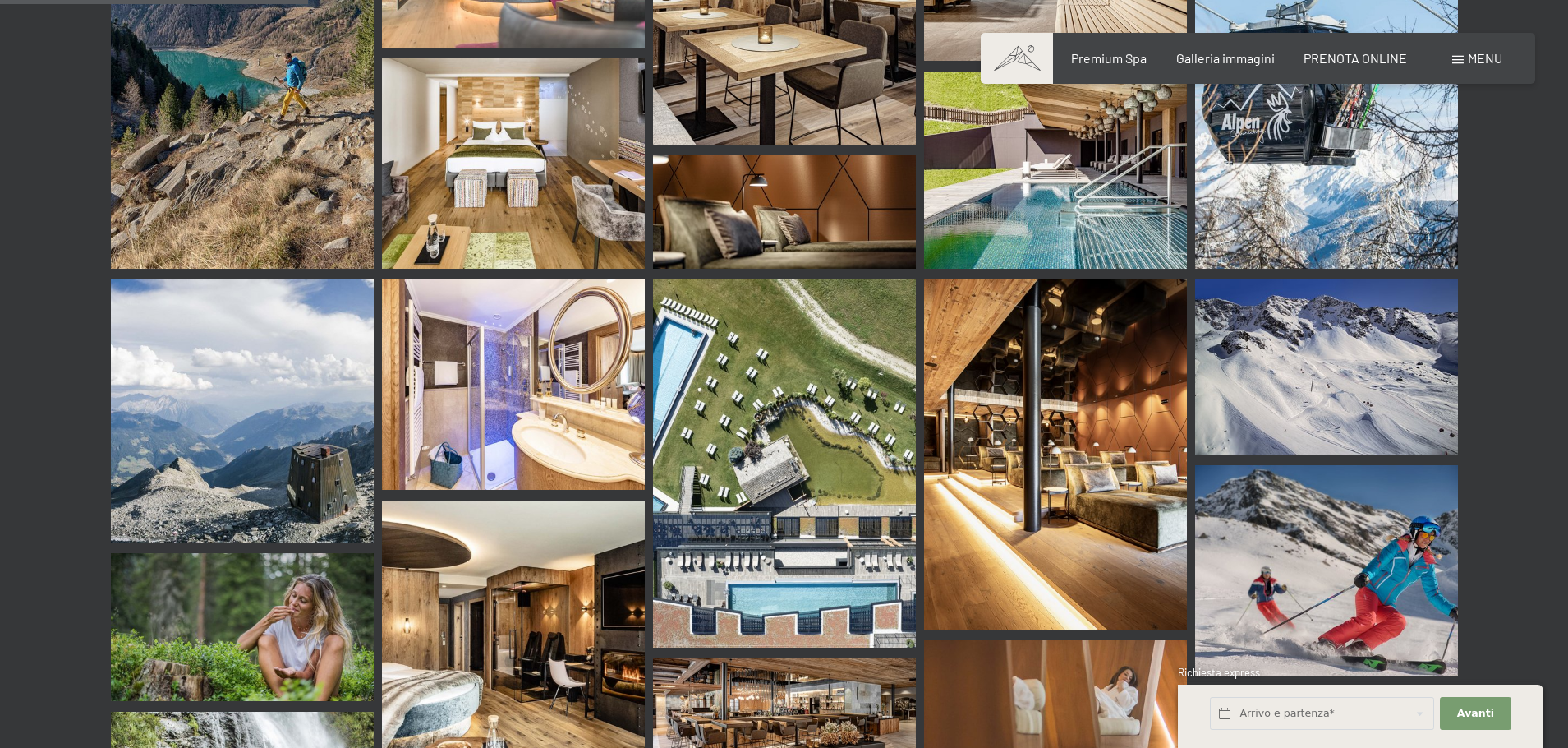
click at [869, 387] on img at bounding box center [785, 464] width 263 height 369
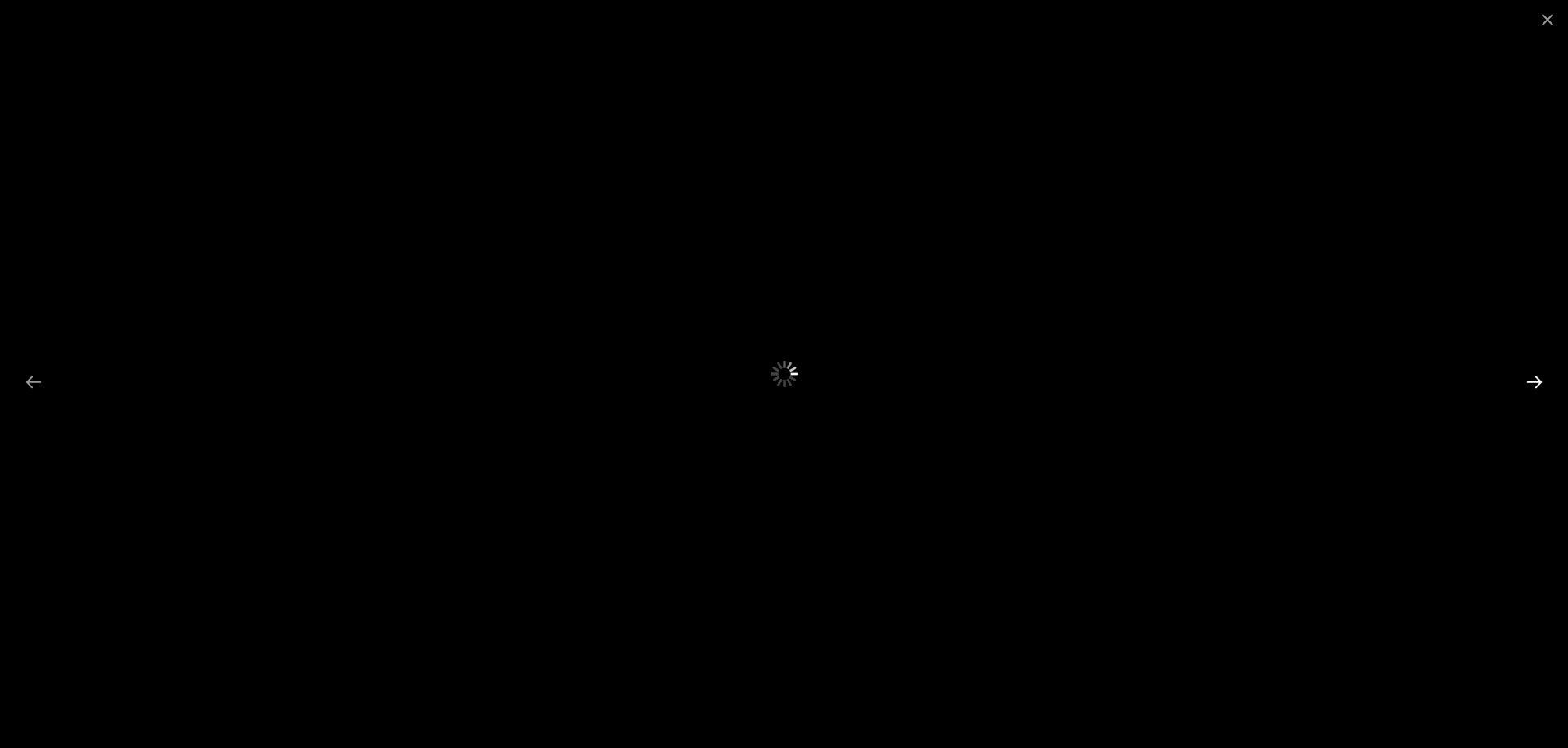
click at [1544, 379] on button "Next slide" at bounding box center [1534, 381] width 34 height 32
